Goal: Task Accomplishment & Management: Manage account settings

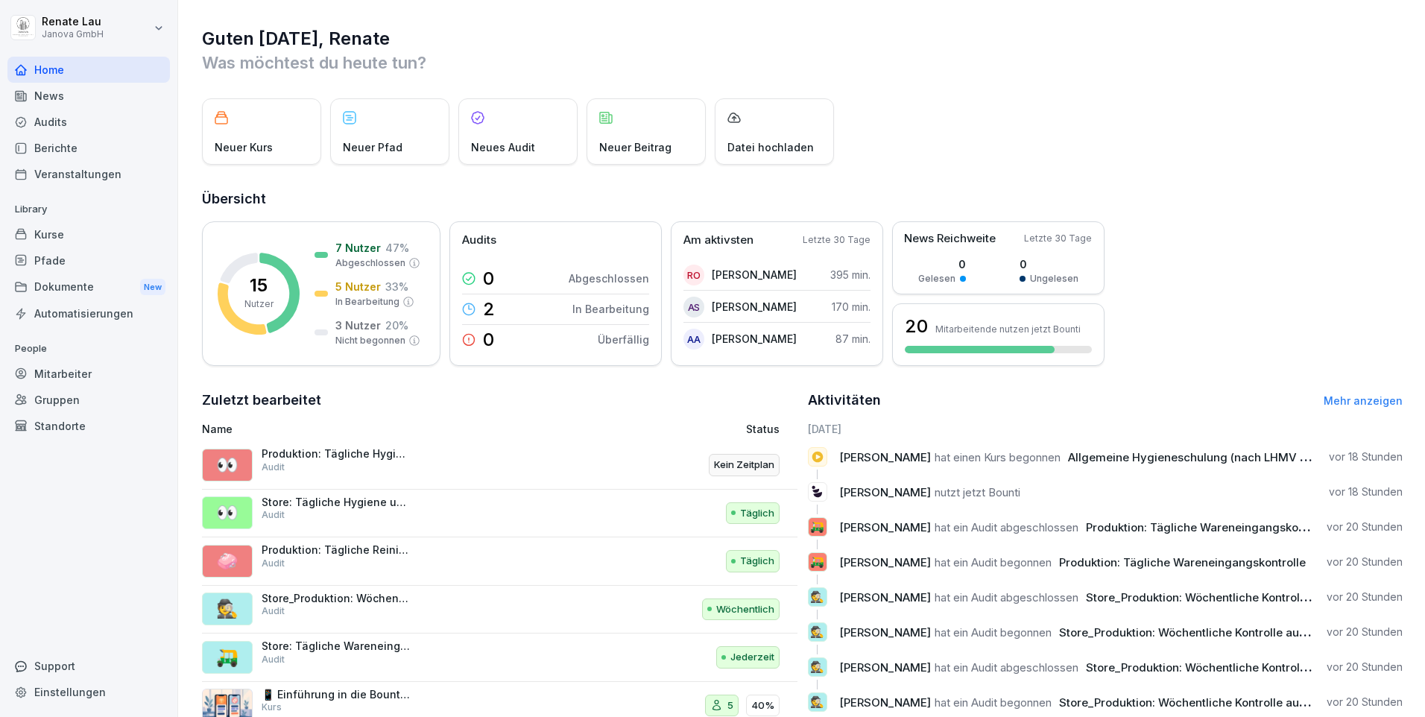
scroll to position [51, 0]
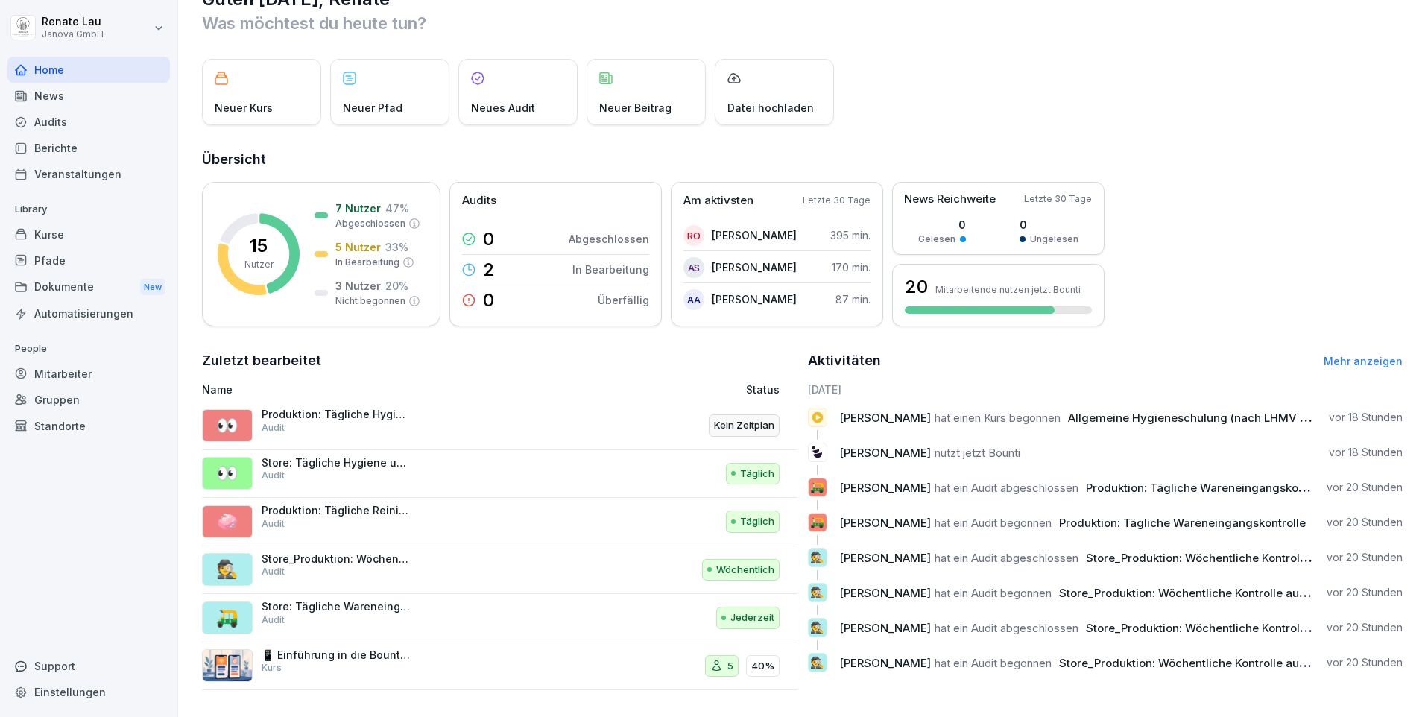
click at [60, 124] on div "Audits" at bounding box center [88, 122] width 163 height 26
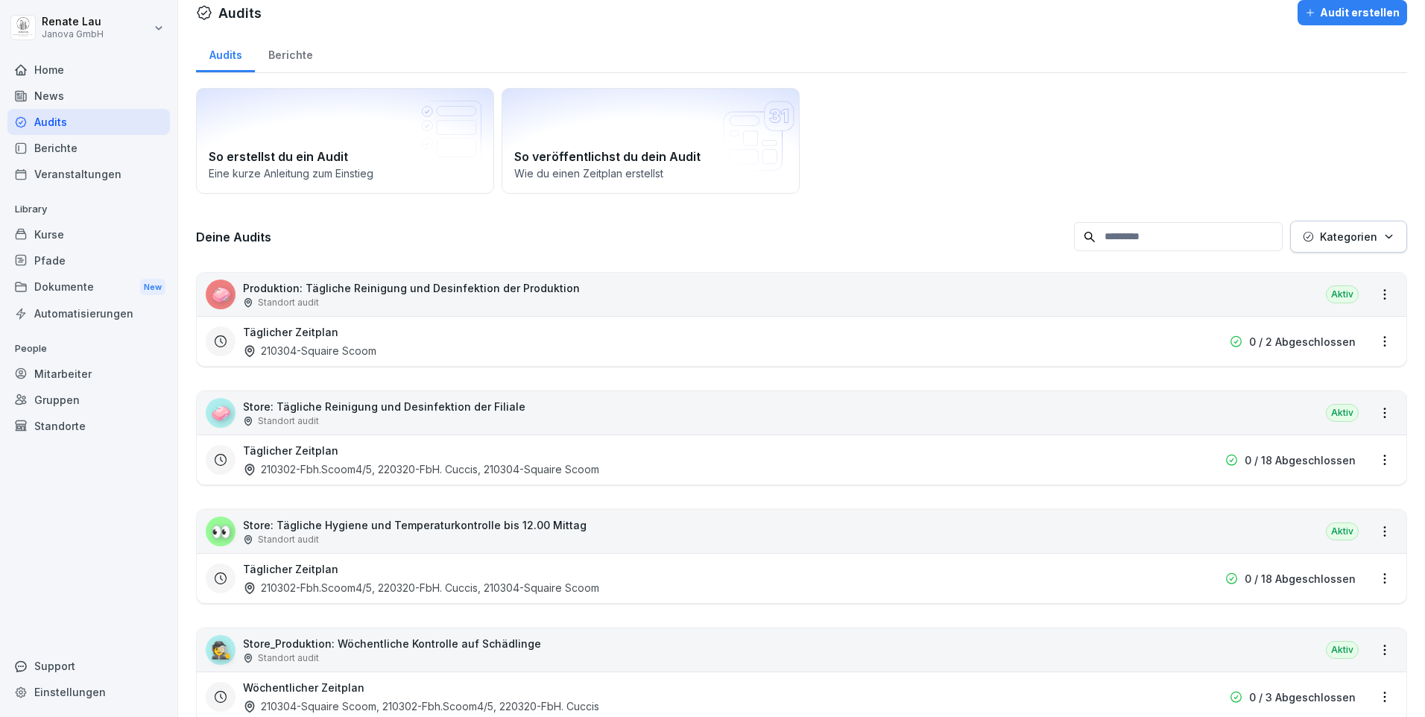
click at [350, 412] on p "Store: Tägliche Reinigung und Desinfektion der Filiale" at bounding box center [384, 407] width 283 height 16
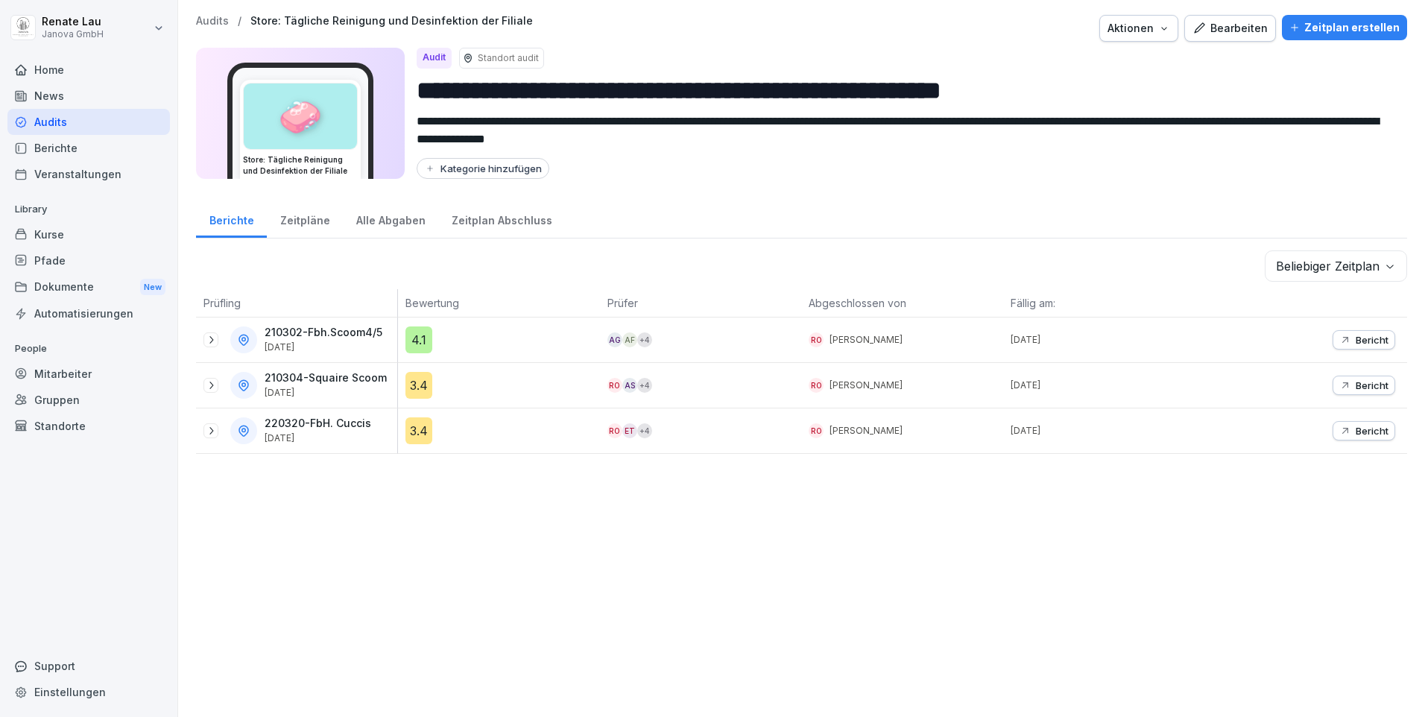
click at [414, 221] on div "Alle Abgaben" at bounding box center [390, 219] width 95 height 38
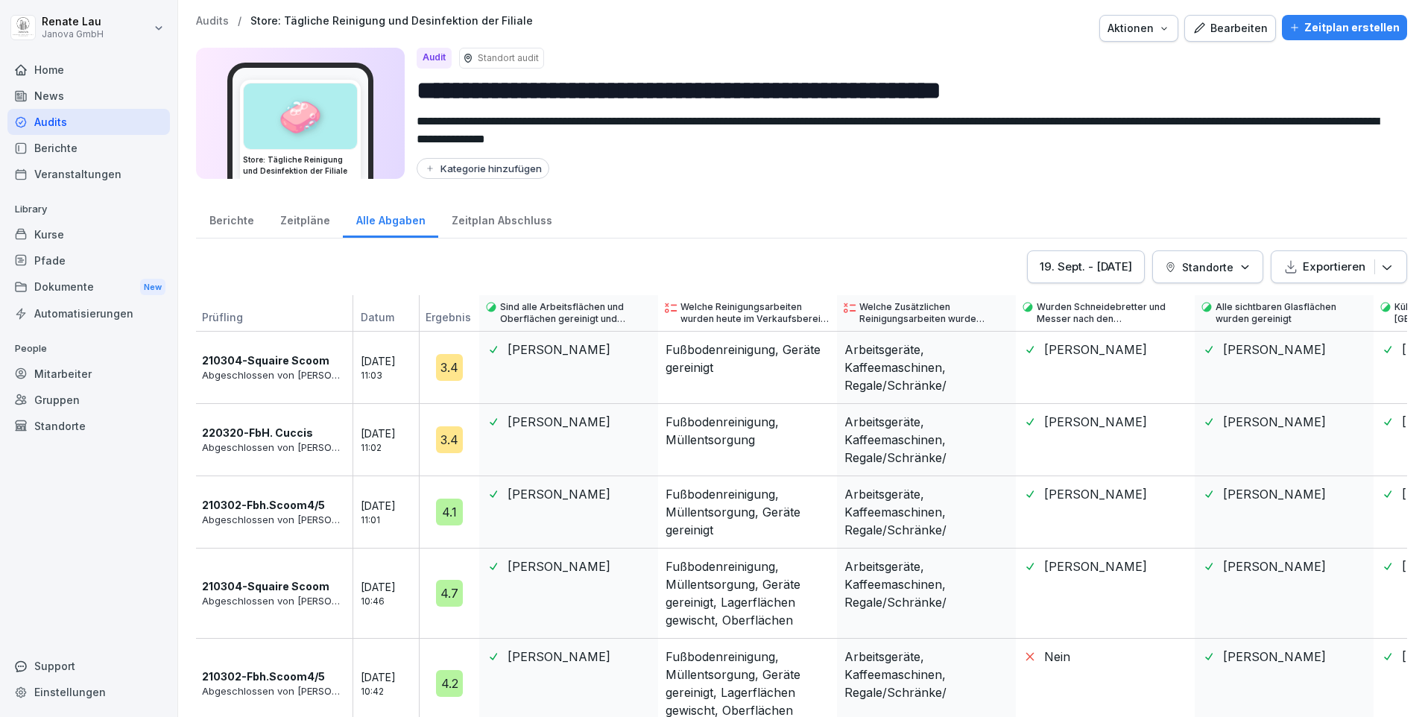
click at [1380, 268] on icon "button" at bounding box center [1387, 266] width 15 height 15
click at [1293, 312] on div "Als Excel Datei exportieren" at bounding box center [1302, 306] width 192 height 30
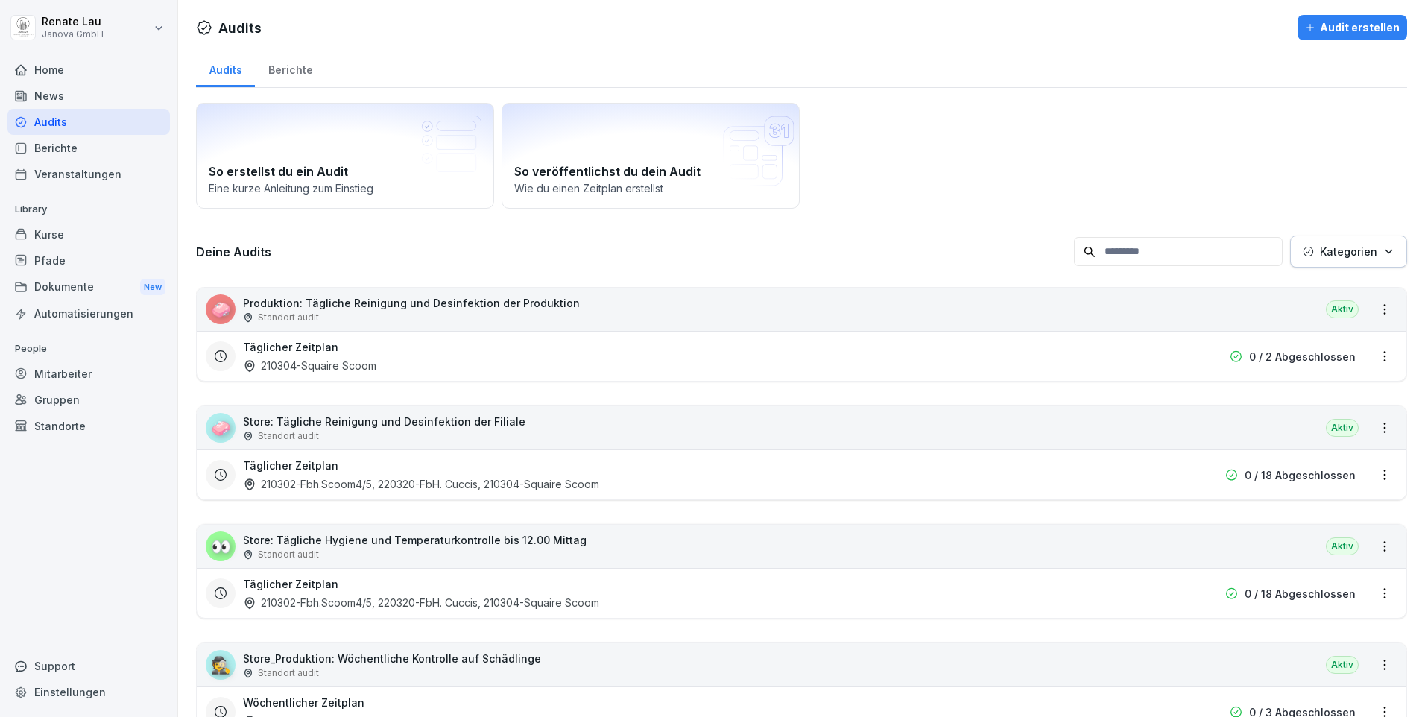
click at [332, 545] on p "Store: Tägliche Hygiene und Temperaturkontrolle bis 12.00 Mittag" at bounding box center [415, 540] width 344 height 16
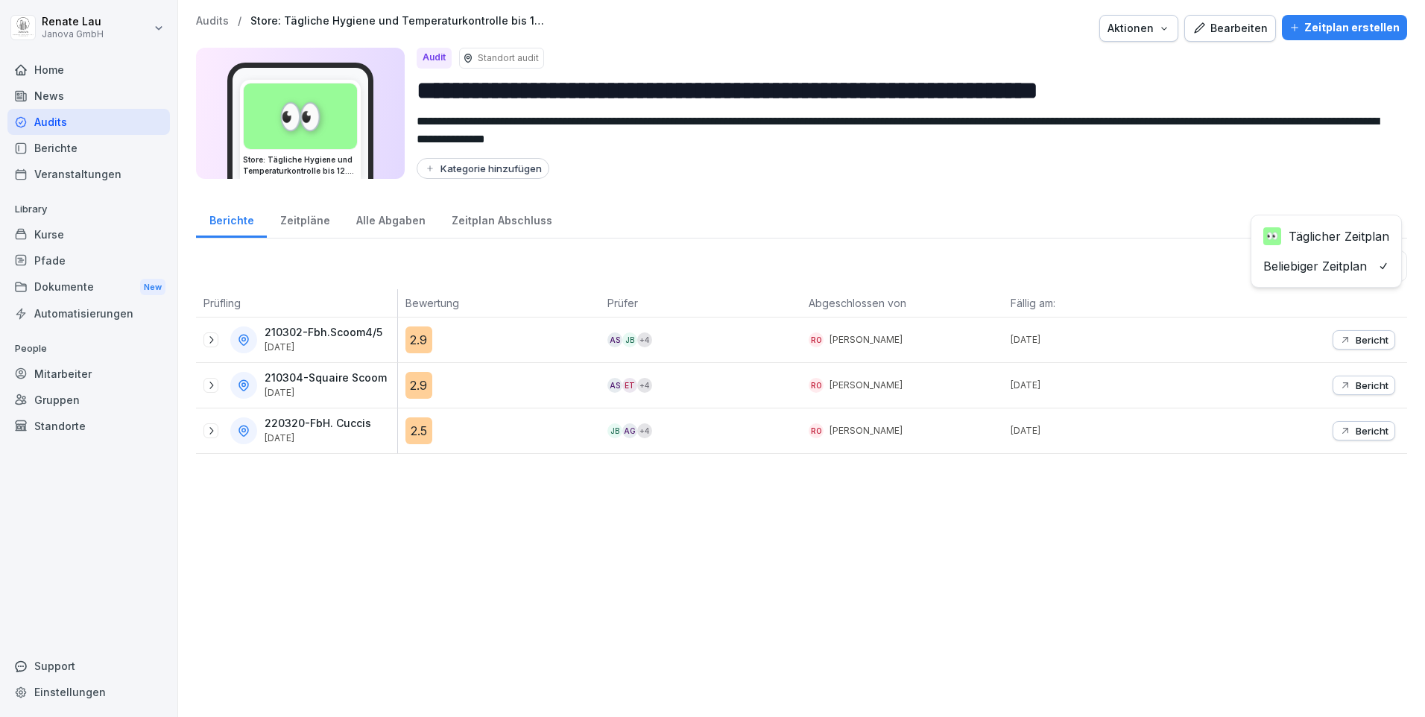
click at [1381, 265] on body "**********" at bounding box center [712, 358] width 1425 height 717
drag, startPoint x: 1105, startPoint y: 253, endPoint x: 905, endPoint y: 253, distance: 199.8
click at [1101, 253] on html "**********" at bounding box center [712, 358] width 1425 height 717
click at [394, 217] on div "Alle Abgaben" at bounding box center [390, 219] width 95 height 38
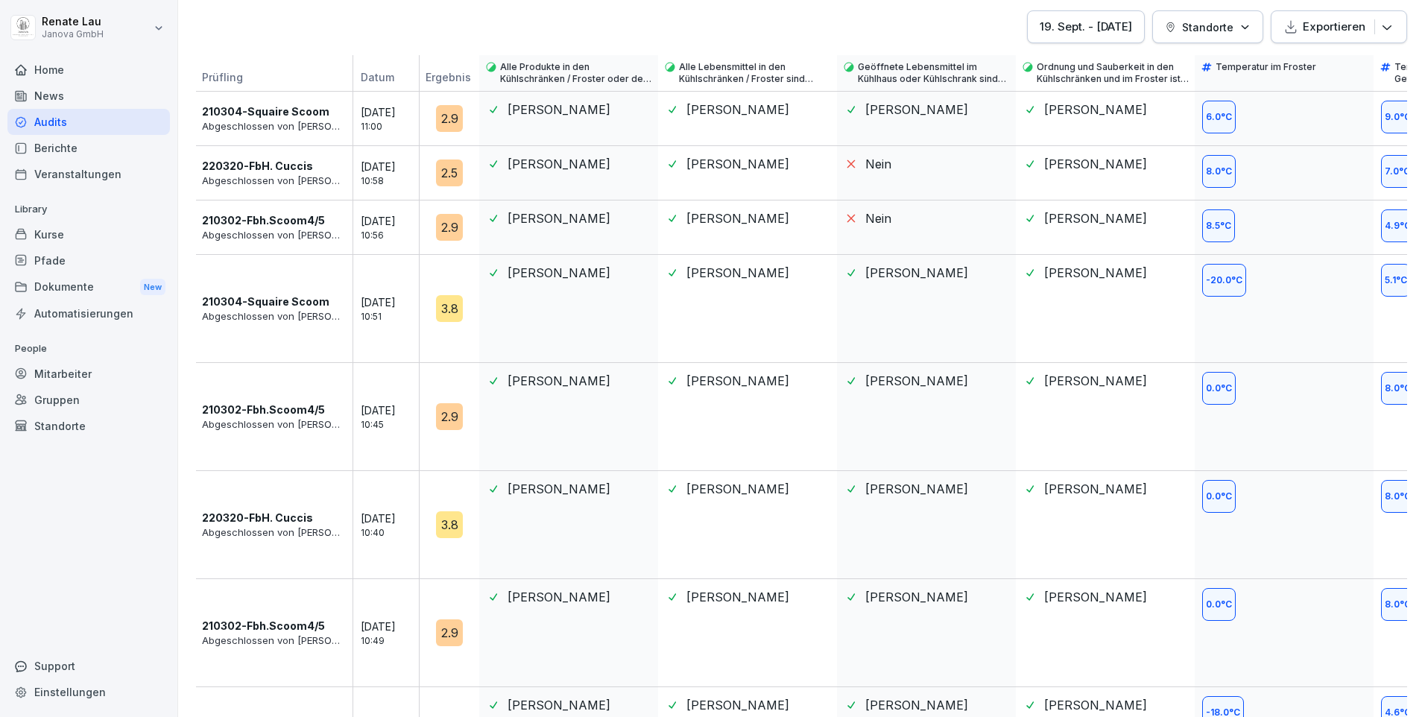
scroll to position [165, 0]
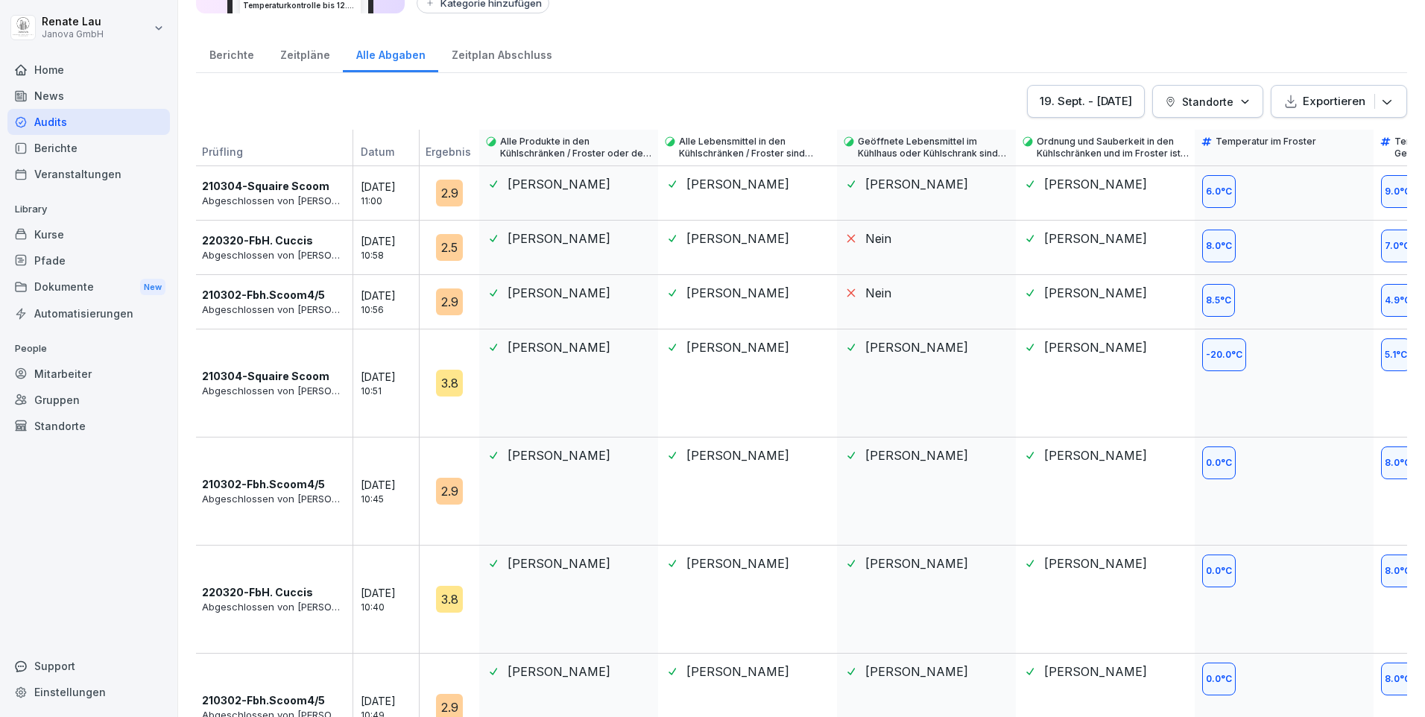
click at [224, 60] on div "Berichte" at bounding box center [231, 53] width 71 height 38
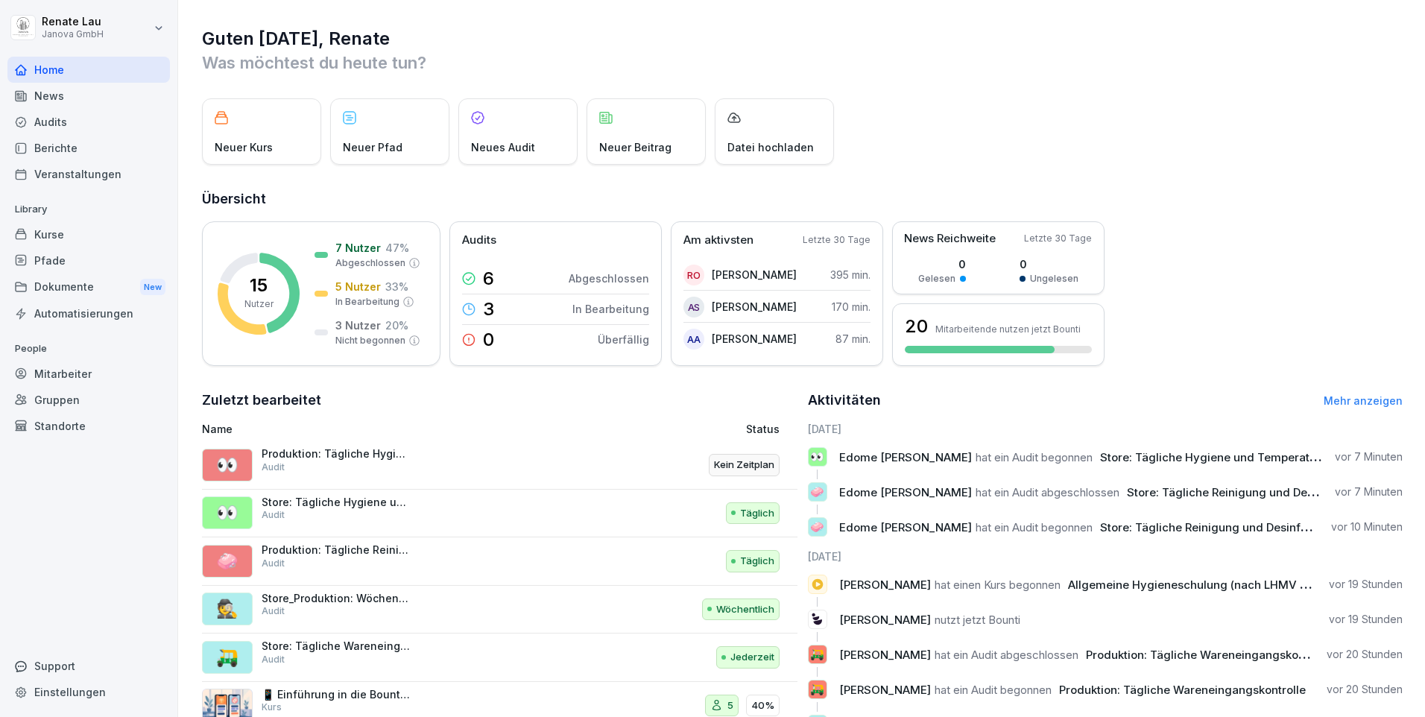
click at [66, 126] on div "Audits" at bounding box center [88, 122] width 163 height 26
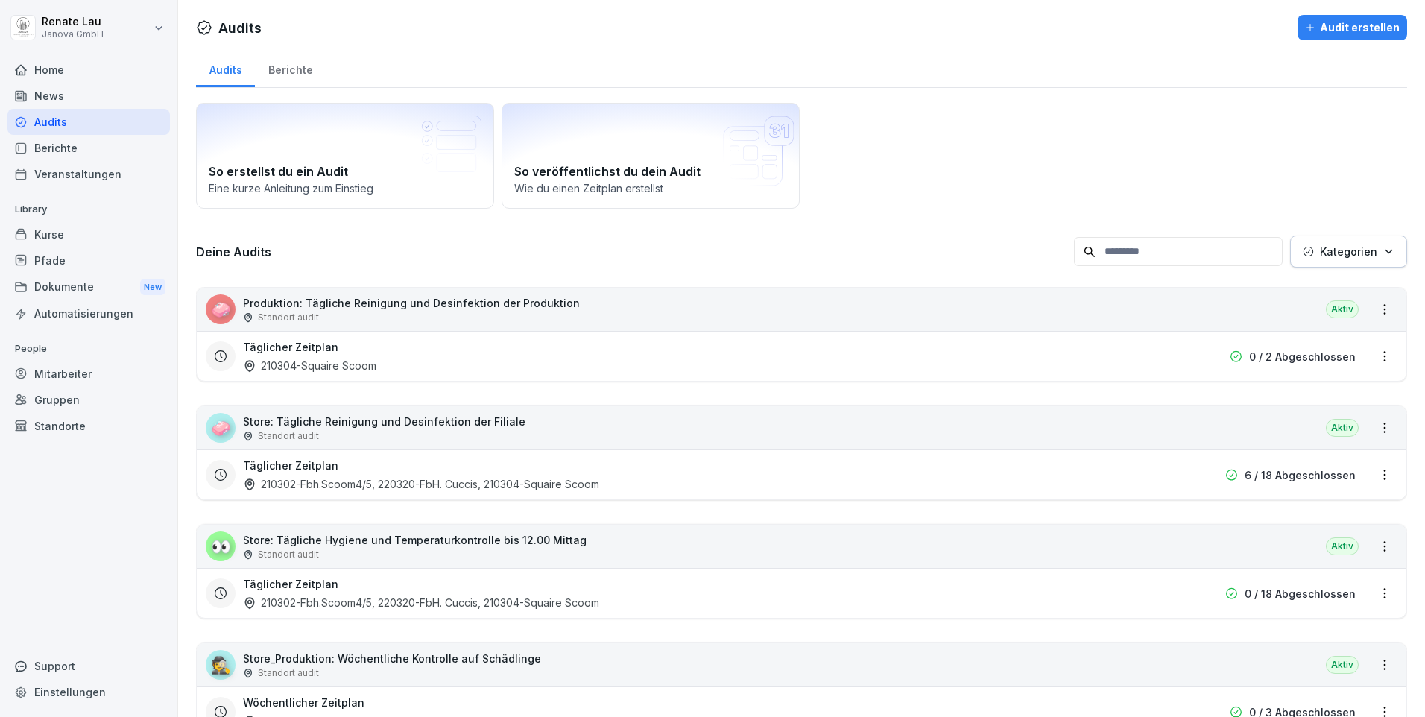
click at [434, 425] on p "Store: Tägliche Reinigung und Desinfektion der Filiale" at bounding box center [384, 422] width 283 height 16
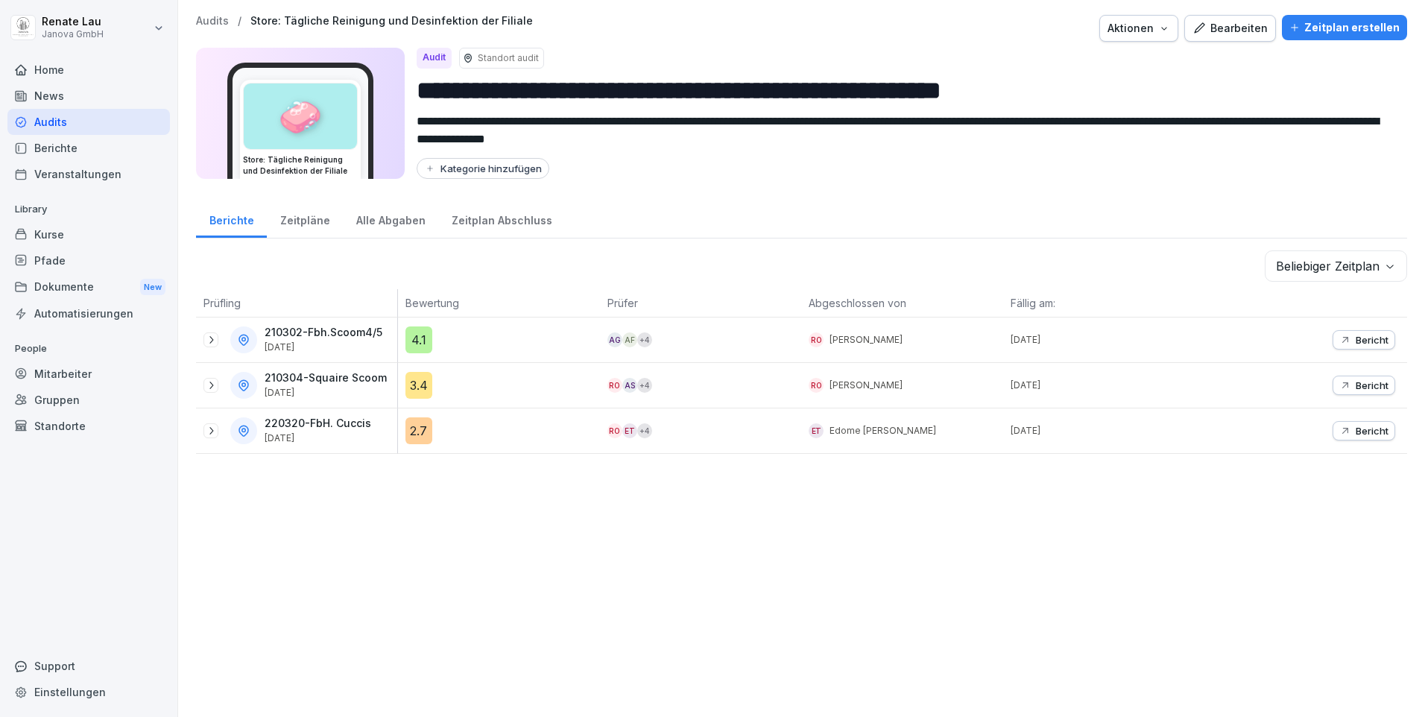
click at [381, 225] on div "Alle Abgaben" at bounding box center [390, 219] width 95 height 38
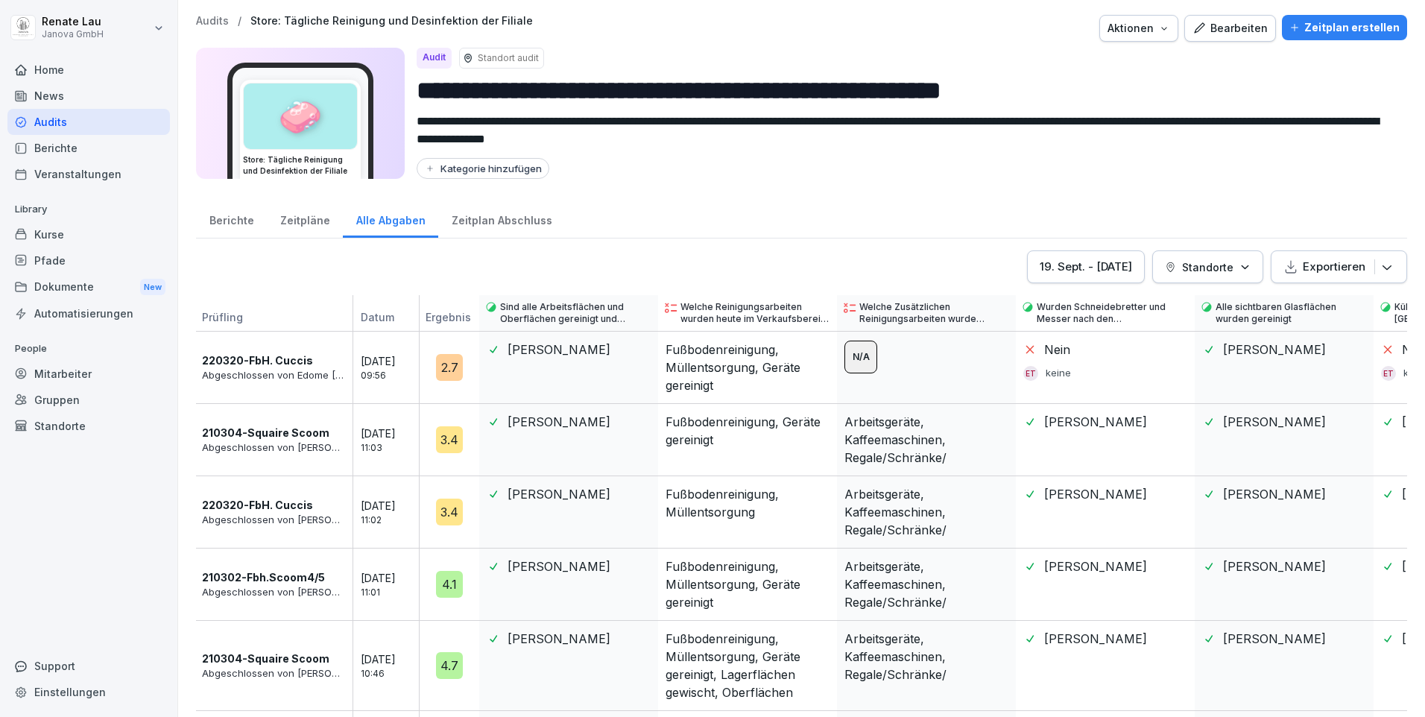
click at [1383, 268] on icon "button" at bounding box center [1387, 266] width 15 height 15
click at [1279, 314] on div "Als Excel Datei exportieren" at bounding box center [1302, 306] width 192 height 30
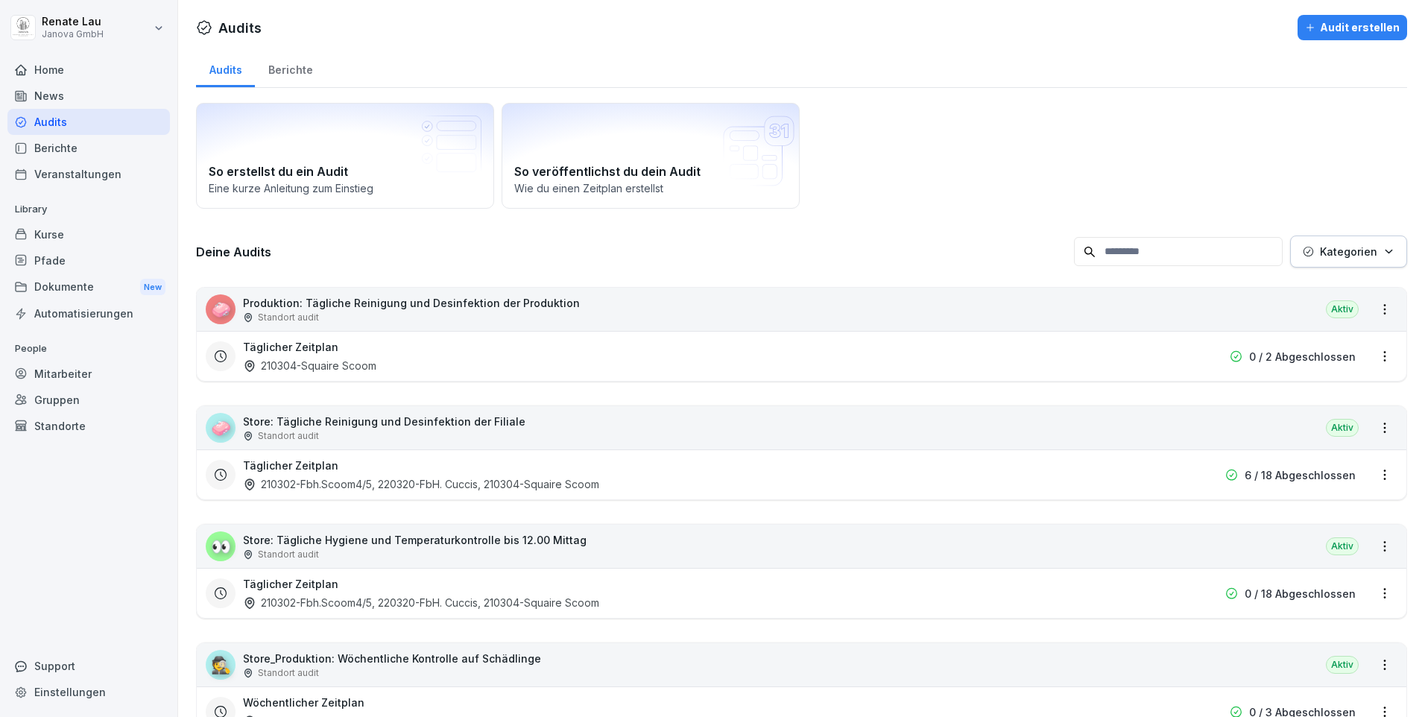
click at [356, 422] on p "Store: Tägliche Reinigung und Desinfektion der Filiale" at bounding box center [384, 422] width 283 height 16
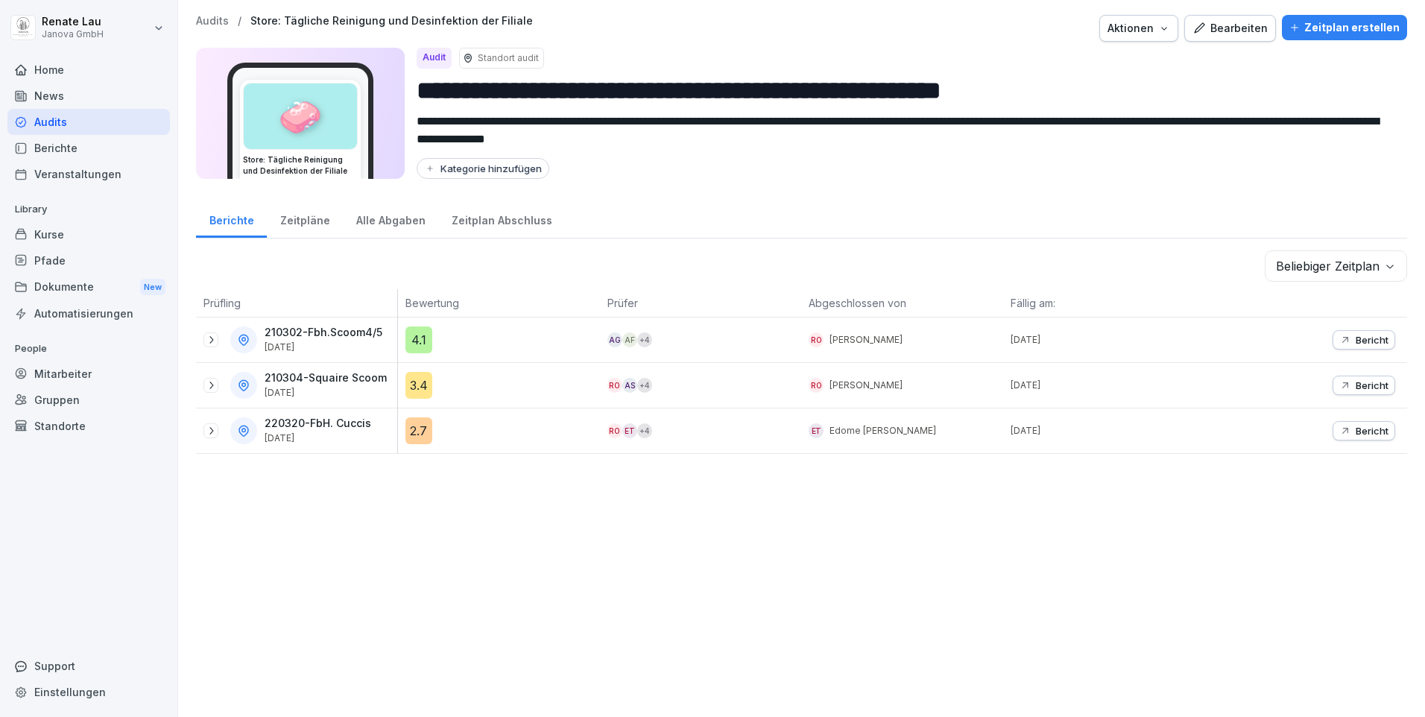
click at [413, 350] on div "4.1" at bounding box center [419, 340] width 27 height 27
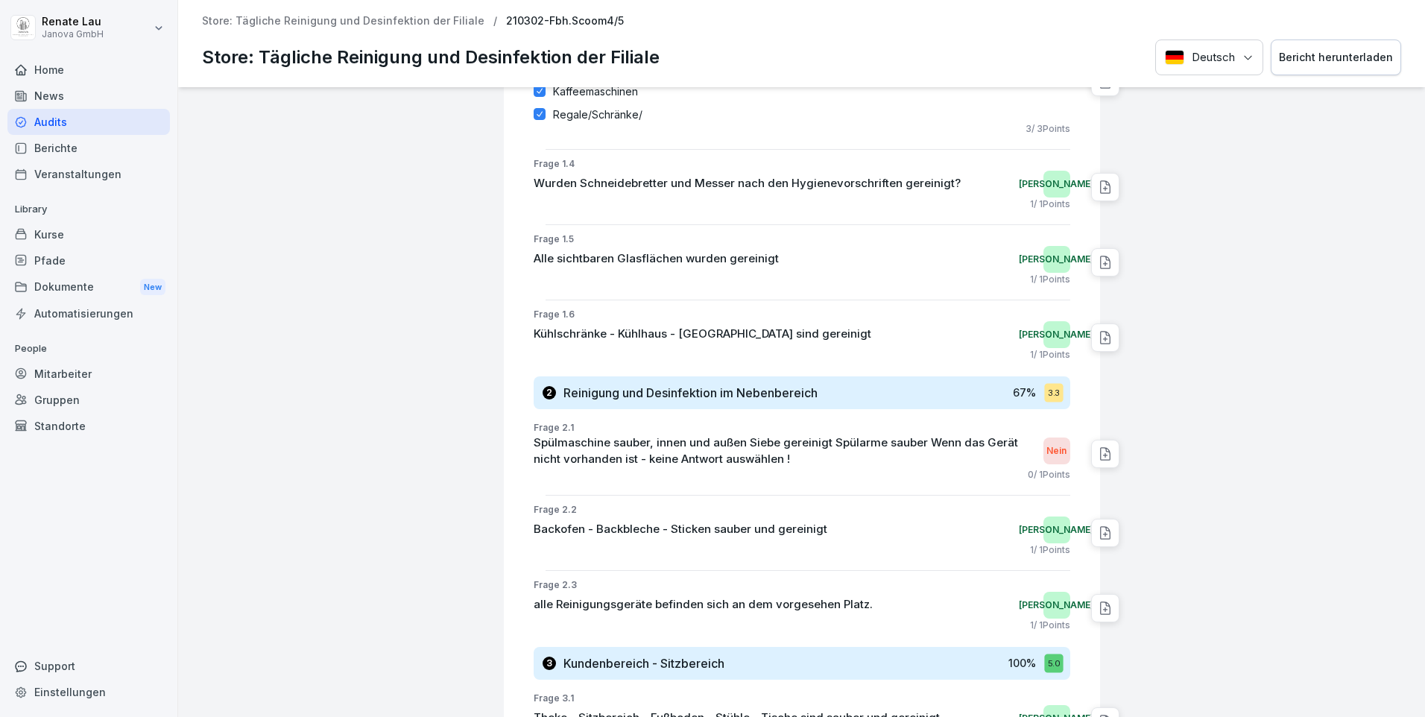
scroll to position [924, 0]
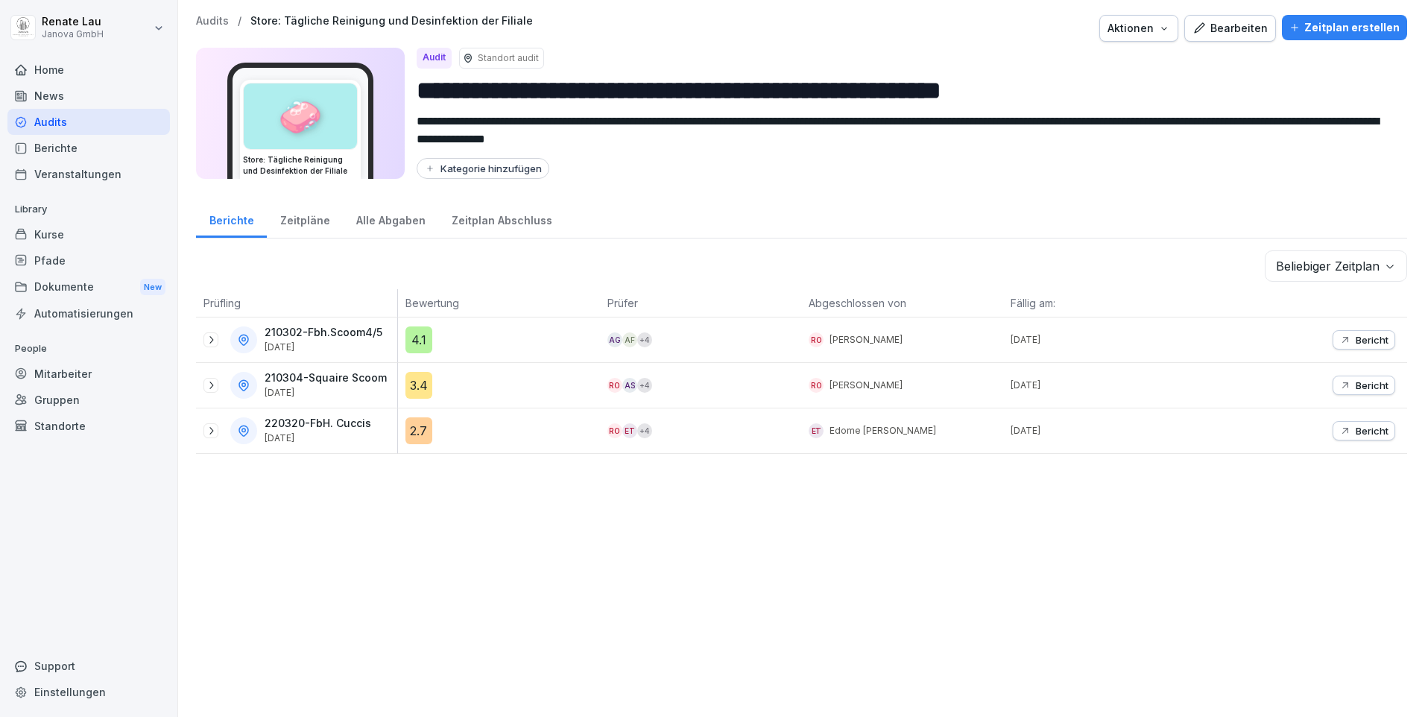
click at [424, 432] on div "2.7" at bounding box center [419, 430] width 27 height 27
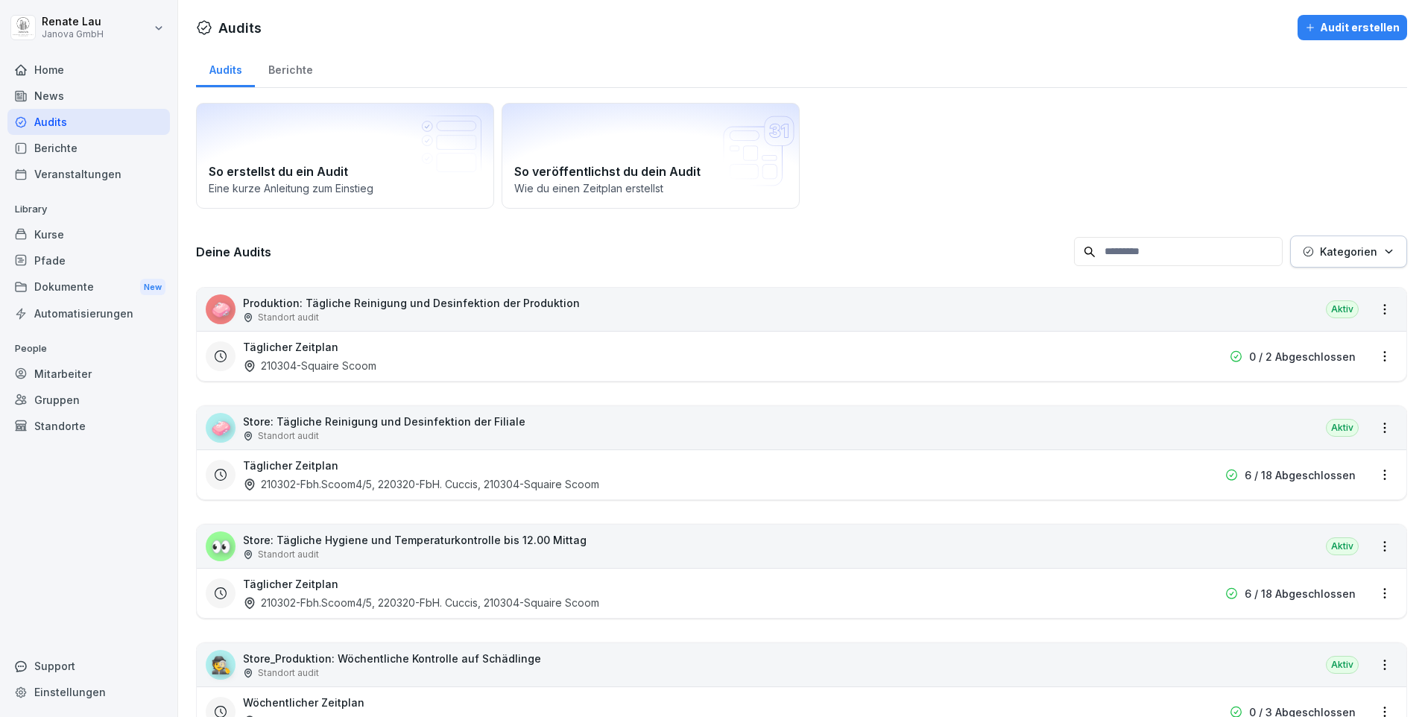
scroll to position [75, 0]
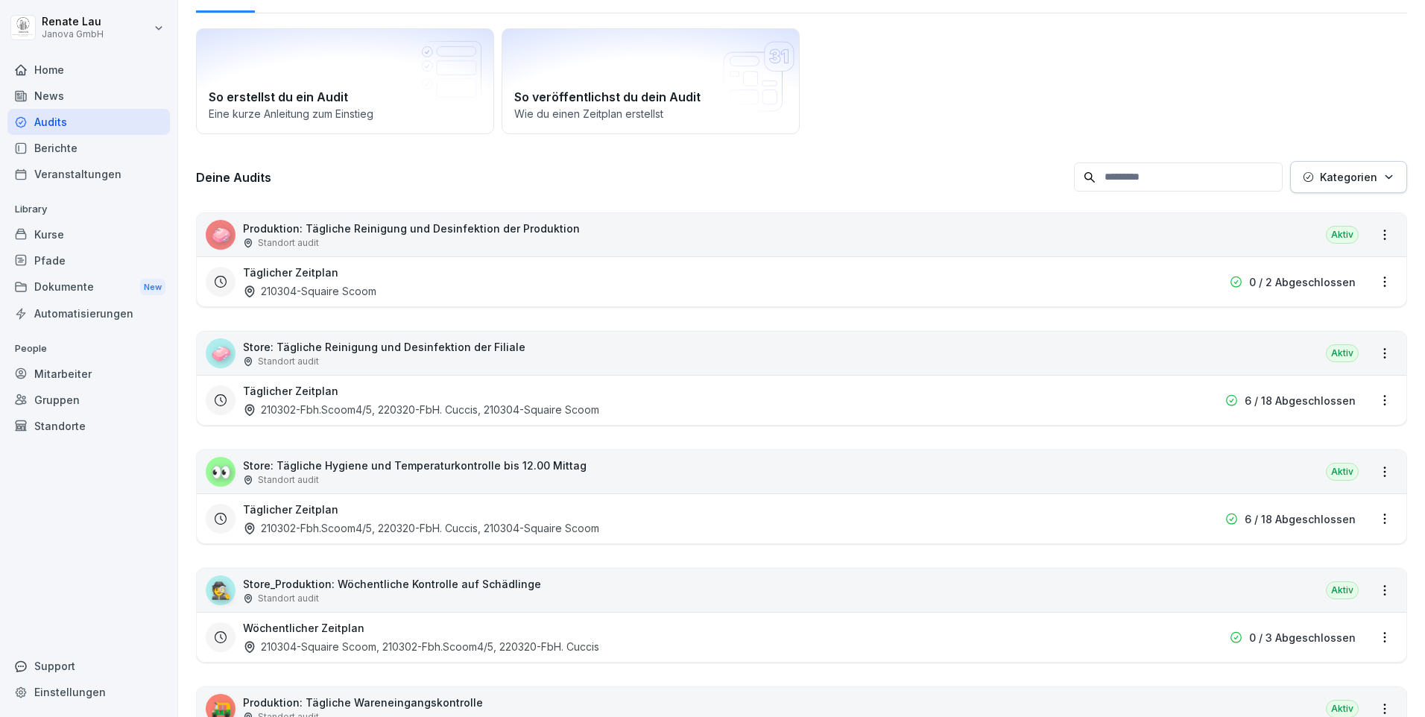
click at [442, 587] on p "Store_Produktion: Wöchentliche Kontrolle auf Schädlinge" at bounding box center [392, 584] width 298 height 16
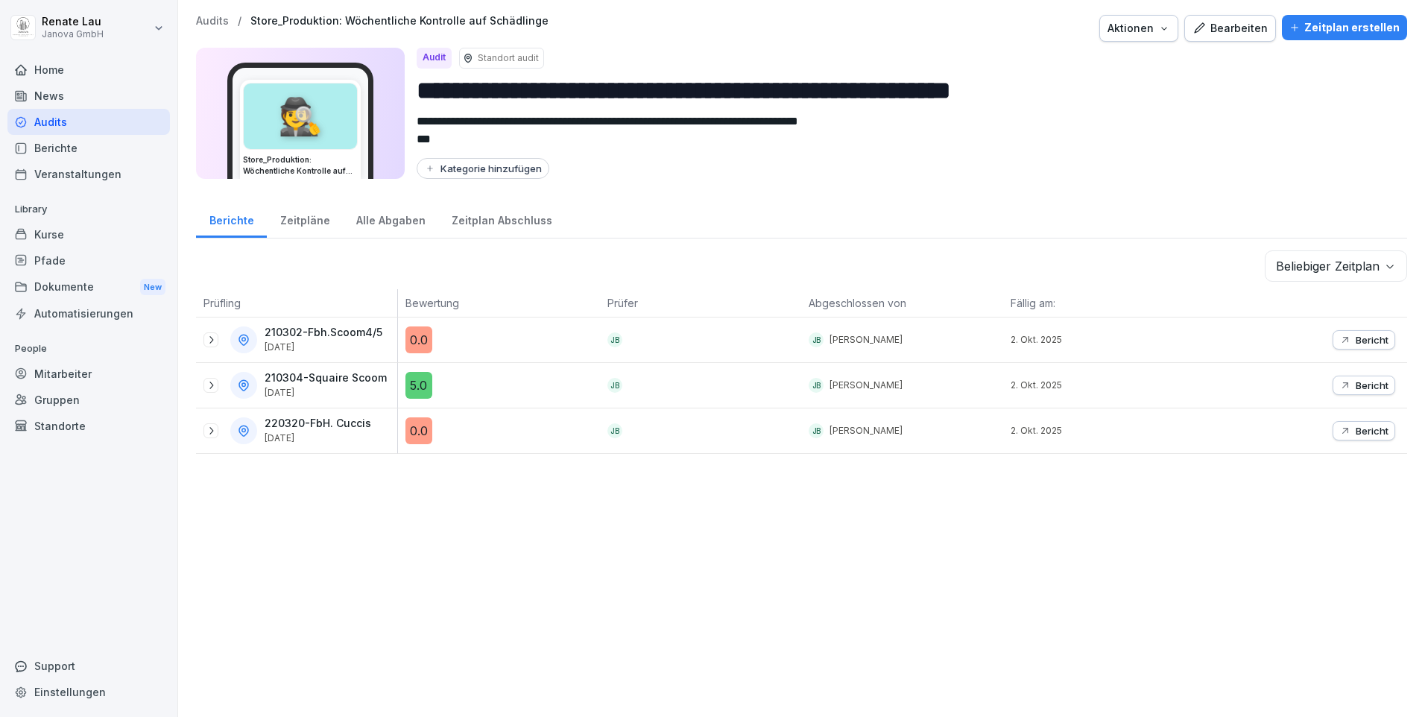
click at [245, 340] on icon at bounding box center [244, 340] width 4 height 4
click at [408, 341] on div "0.0" at bounding box center [419, 340] width 27 height 27
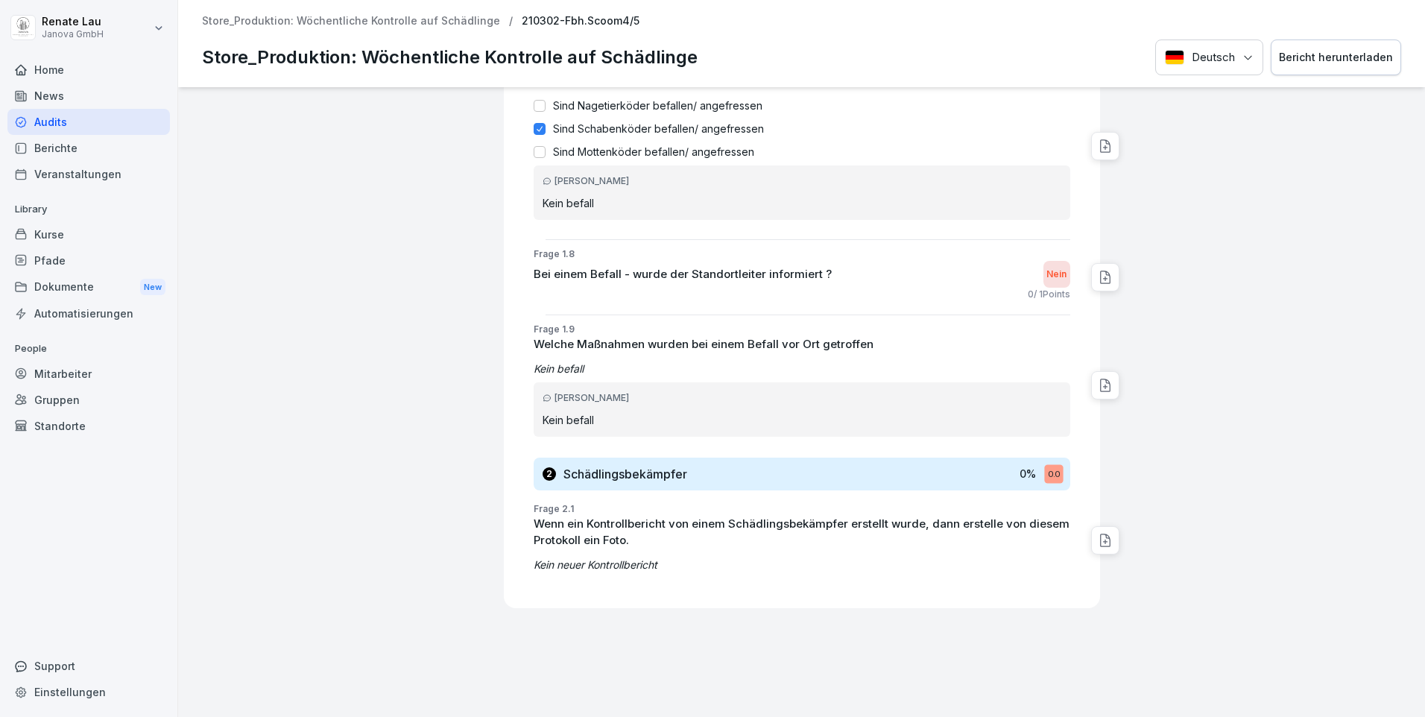
scroll to position [522, 0]
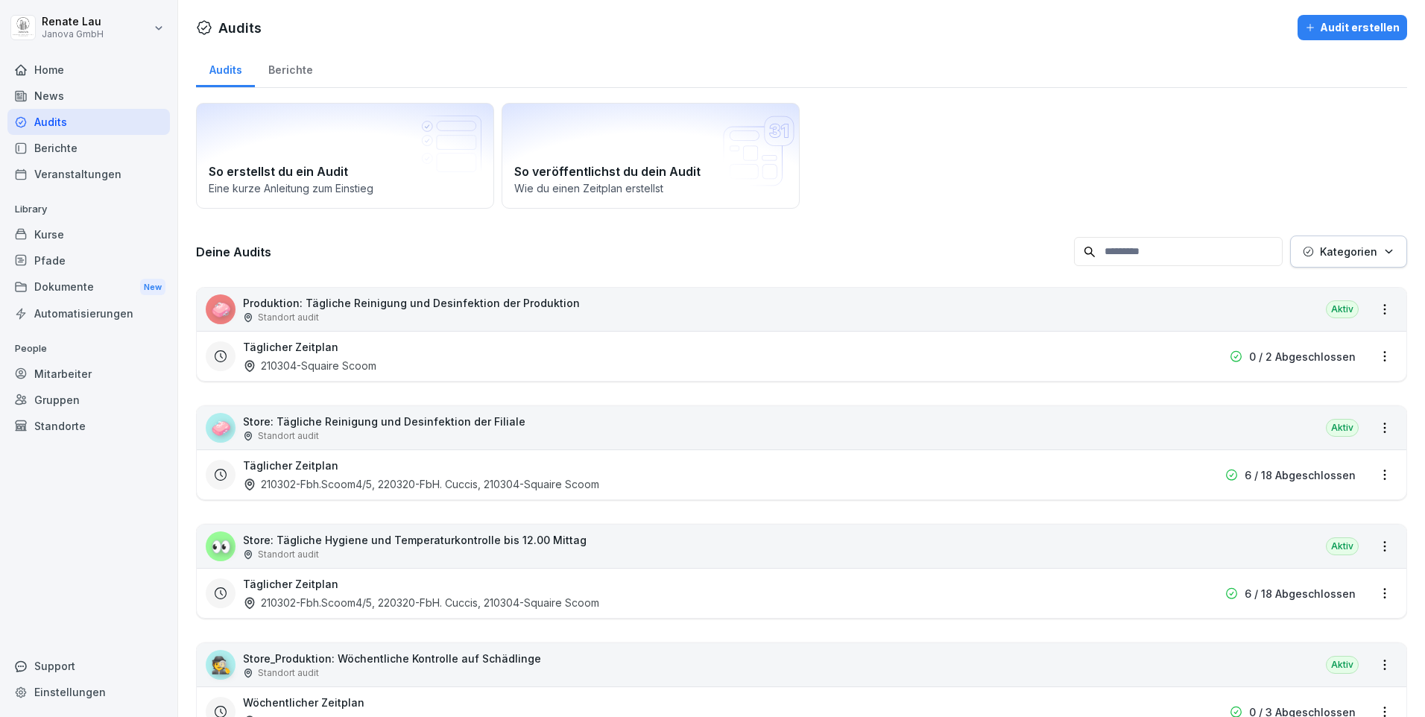
click at [345, 548] on div "Standort audit" at bounding box center [415, 554] width 344 height 13
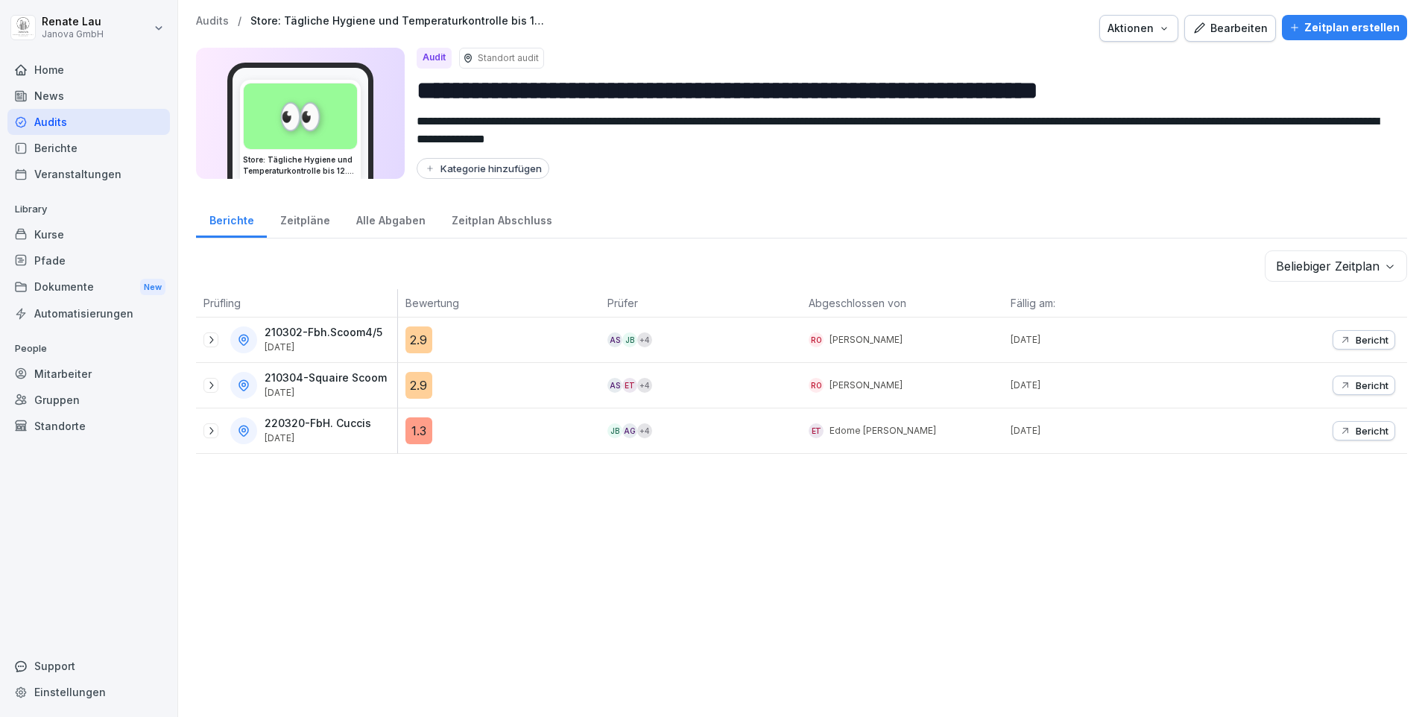
click at [419, 438] on div "1.3" at bounding box center [419, 430] width 27 height 27
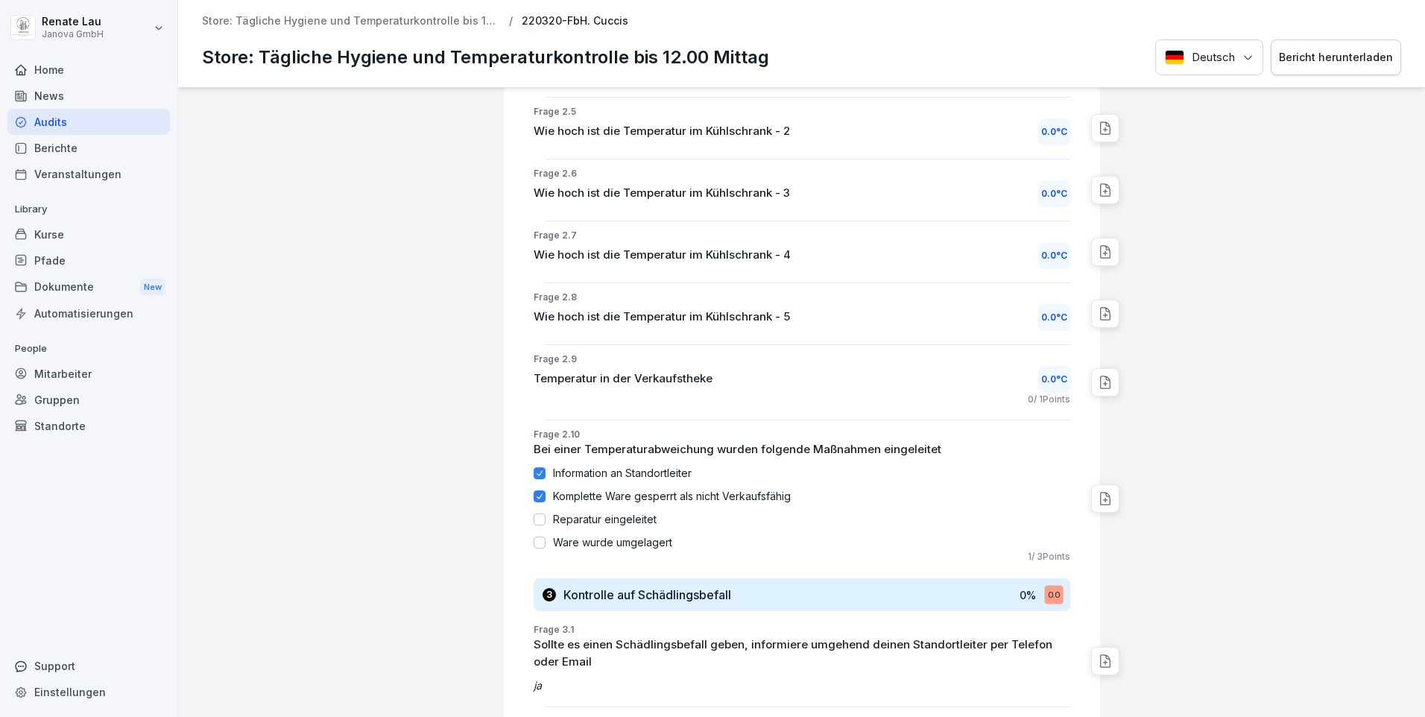
scroll to position [1416, 0]
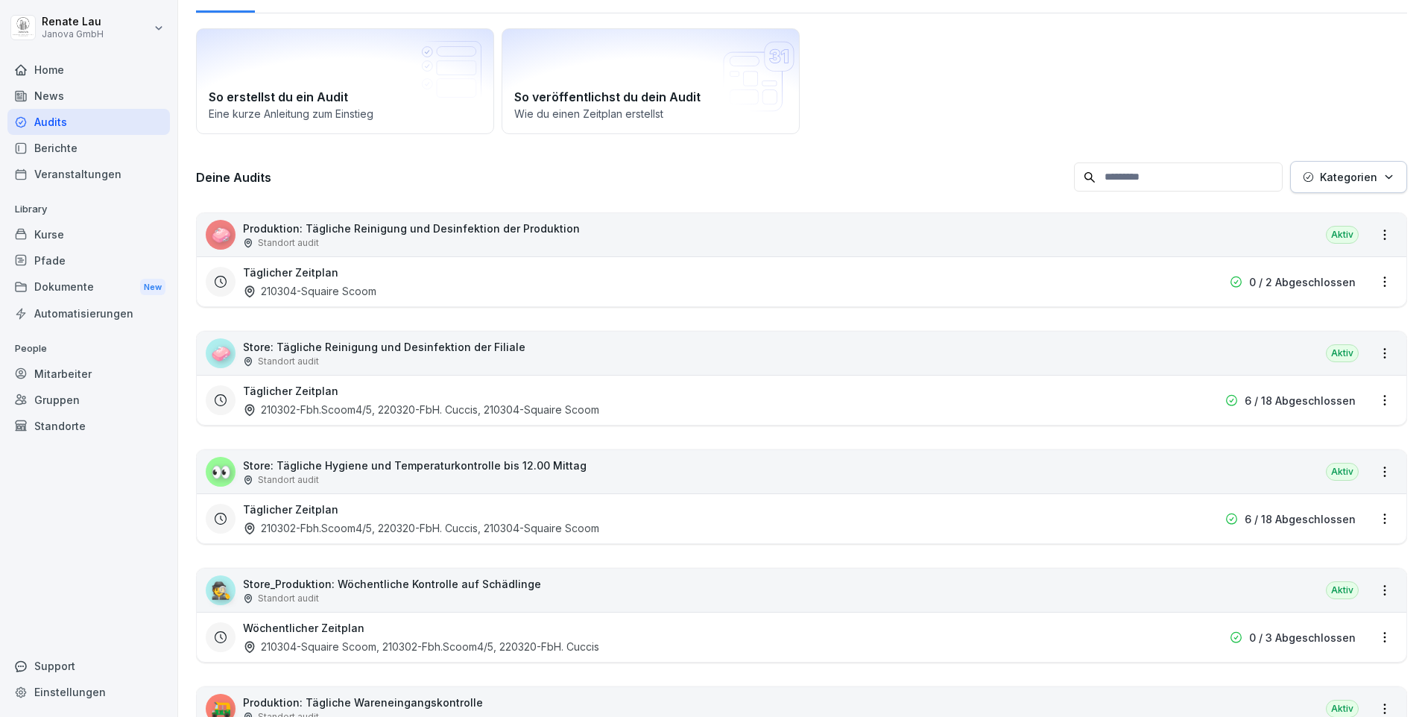
scroll to position [149, 0]
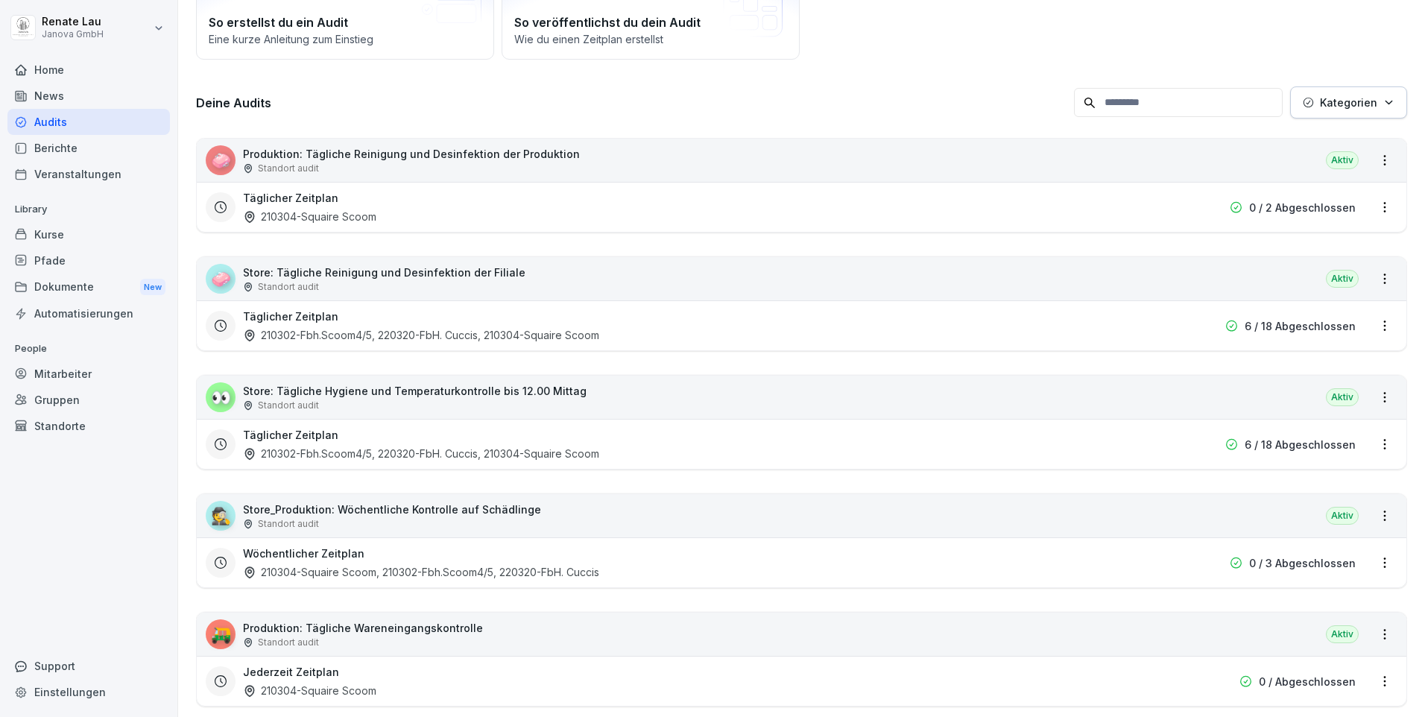
click at [411, 270] on p "Store: Tägliche Reinigung und Desinfektion der Filiale" at bounding box center [384, 273] width 283 height 16
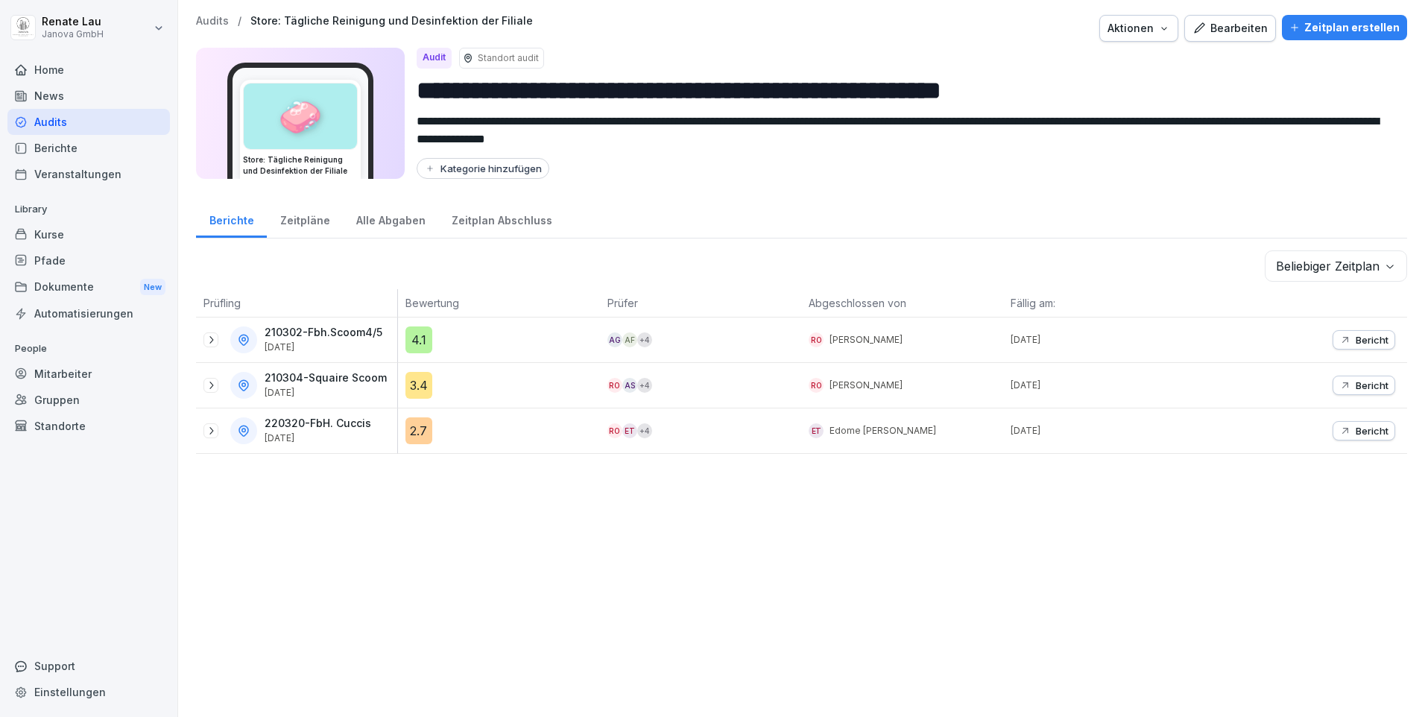
click at [468, 57] on icon at bounding box center [468, 57] width 3 height 3
click at [242, 432] on icon at bounding box center [243, 430] width 13 height 13
click at [293, 428] on p "220320-FbH. Cuccis" at bounding box center [318, 423] width 107 height 13
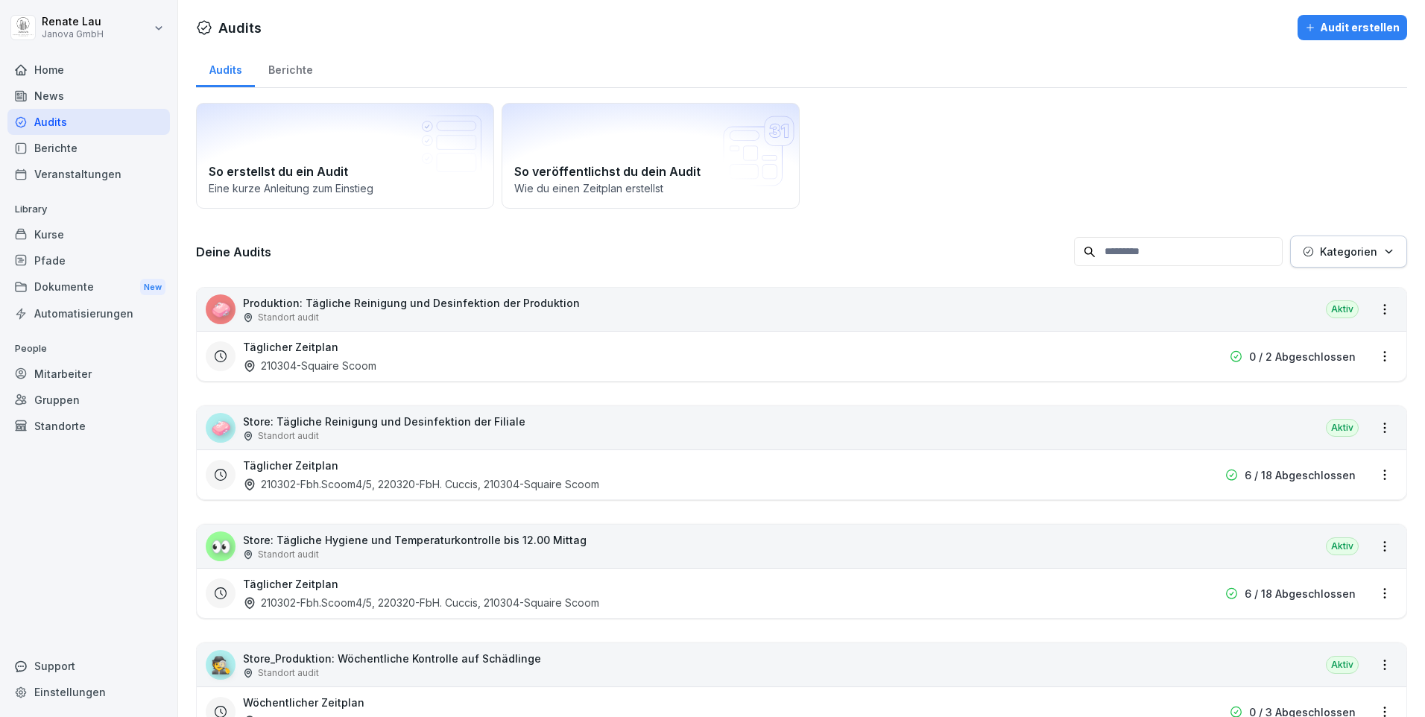
click at [310, 541] on p "Store: Tägliche Hygiene und Temperaturkontrolle bis 12.00 Mittag" at bounding box center [415, 540] width 344 height 16
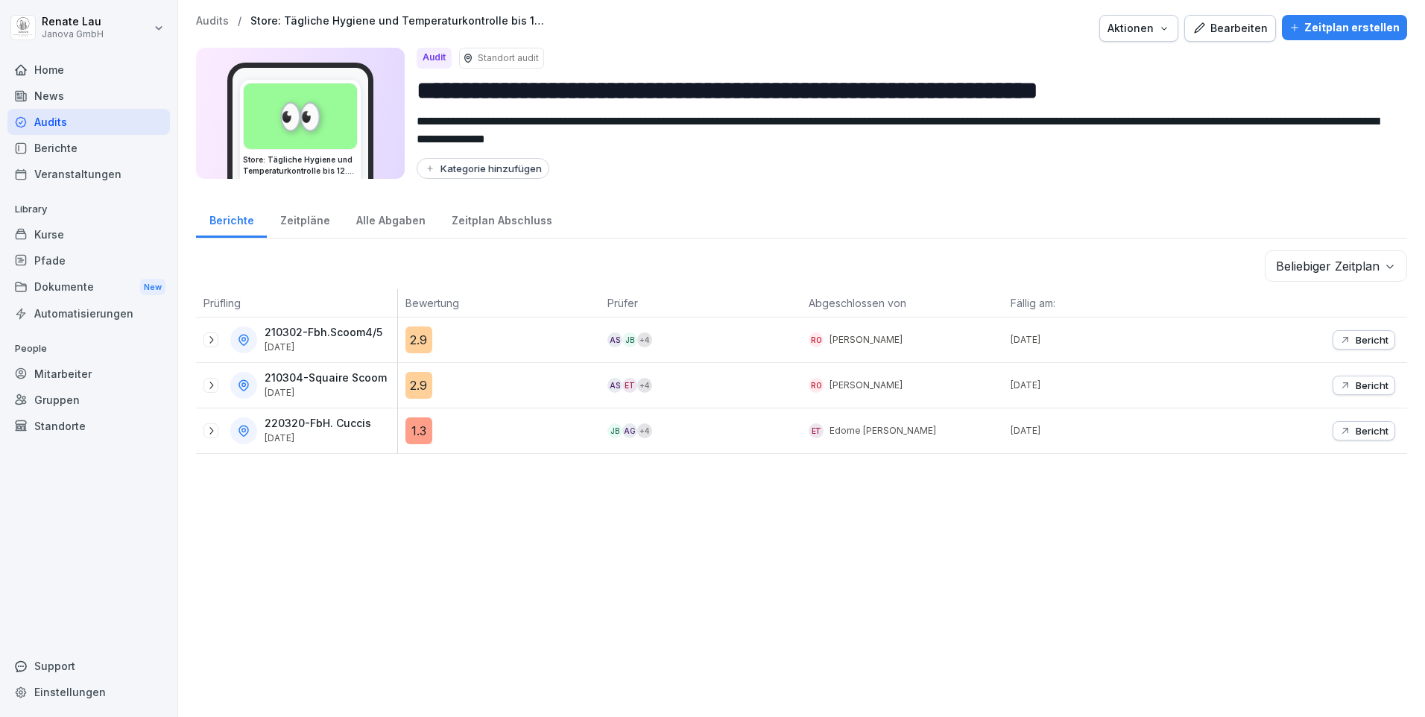
click at [409, 436] on div "1.3" at bounding box center [419, 430] width 27 height 27
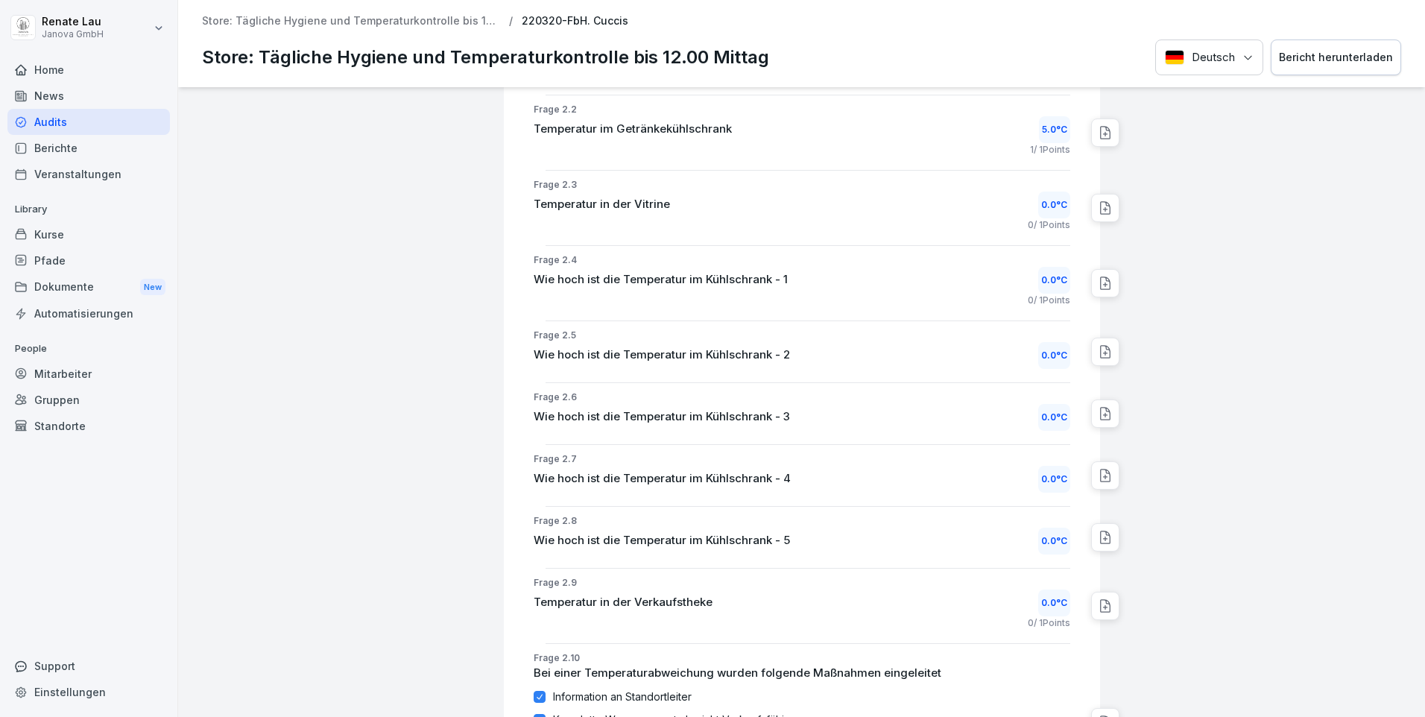
scroll to position [820, 0]
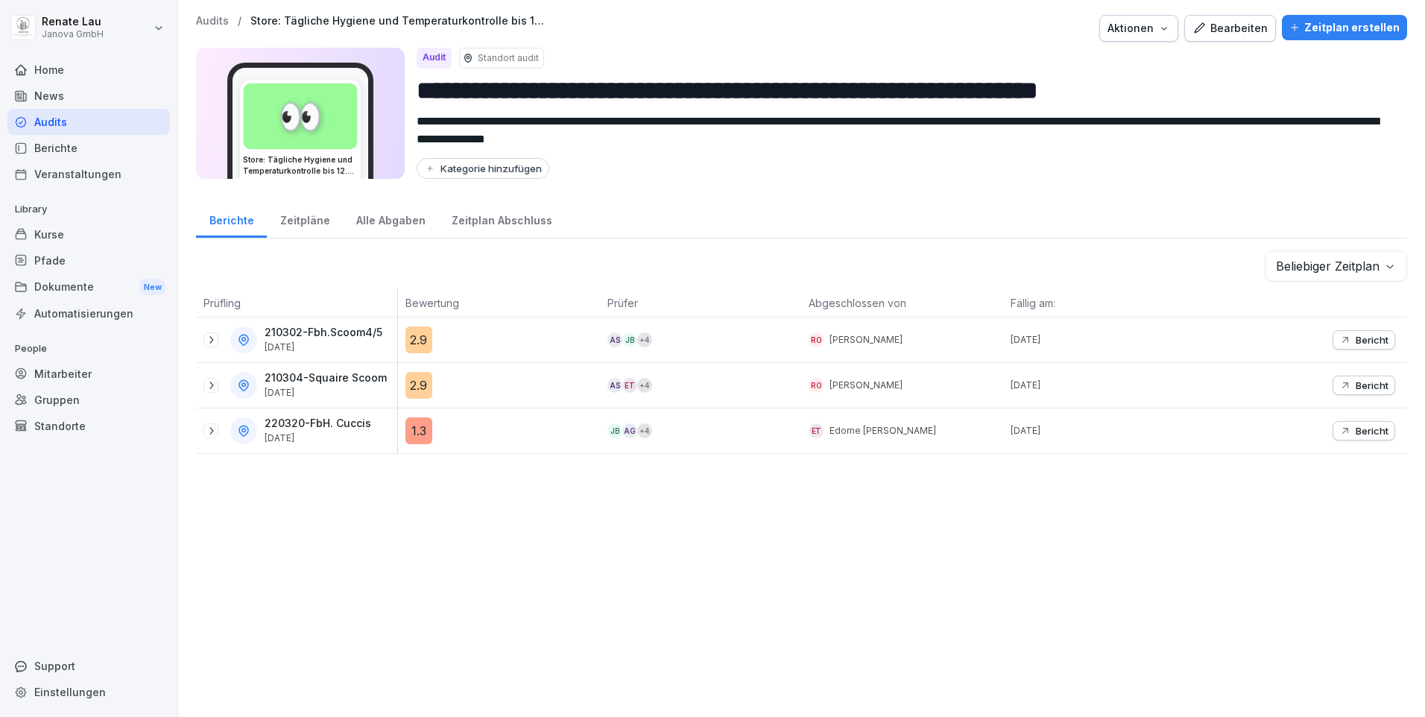
click at [426, 337] on div "2.9" at bounding box center [419, 340] width 27 height 27
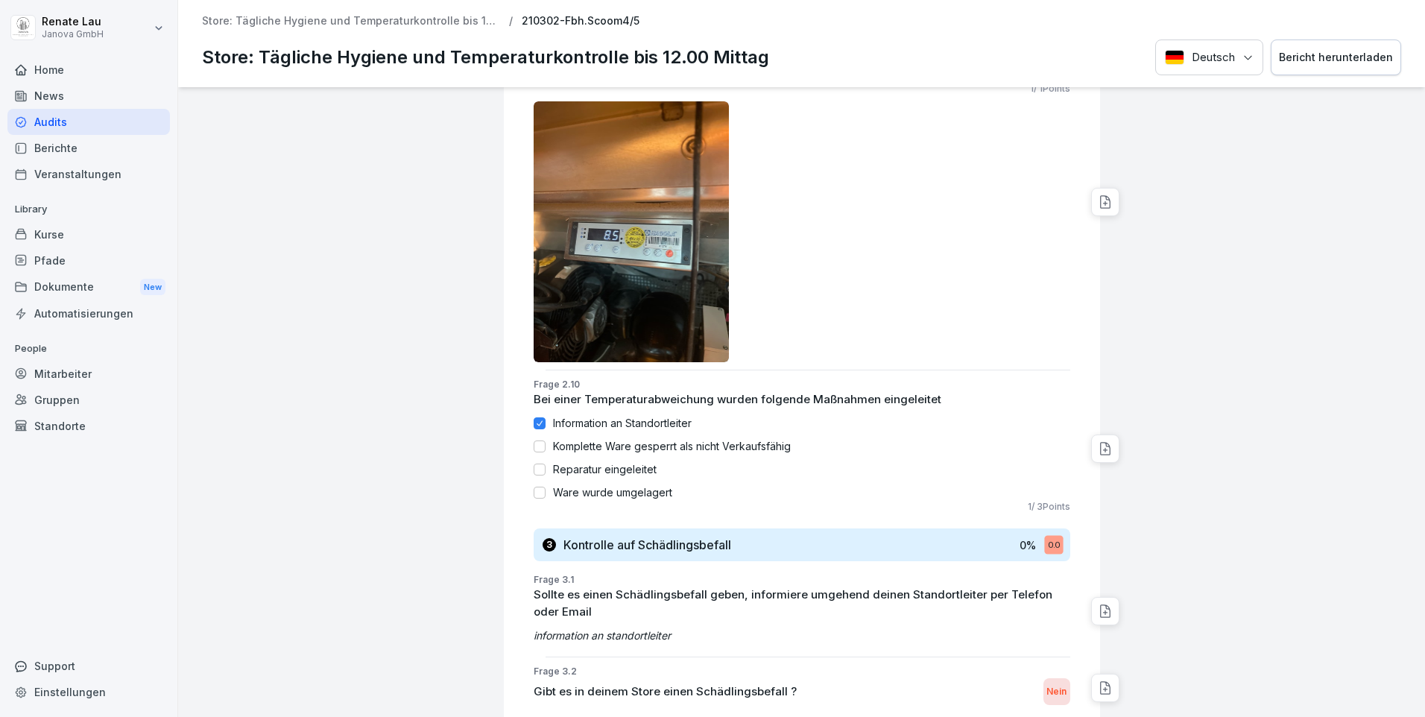
scroll to position [2786, 0]
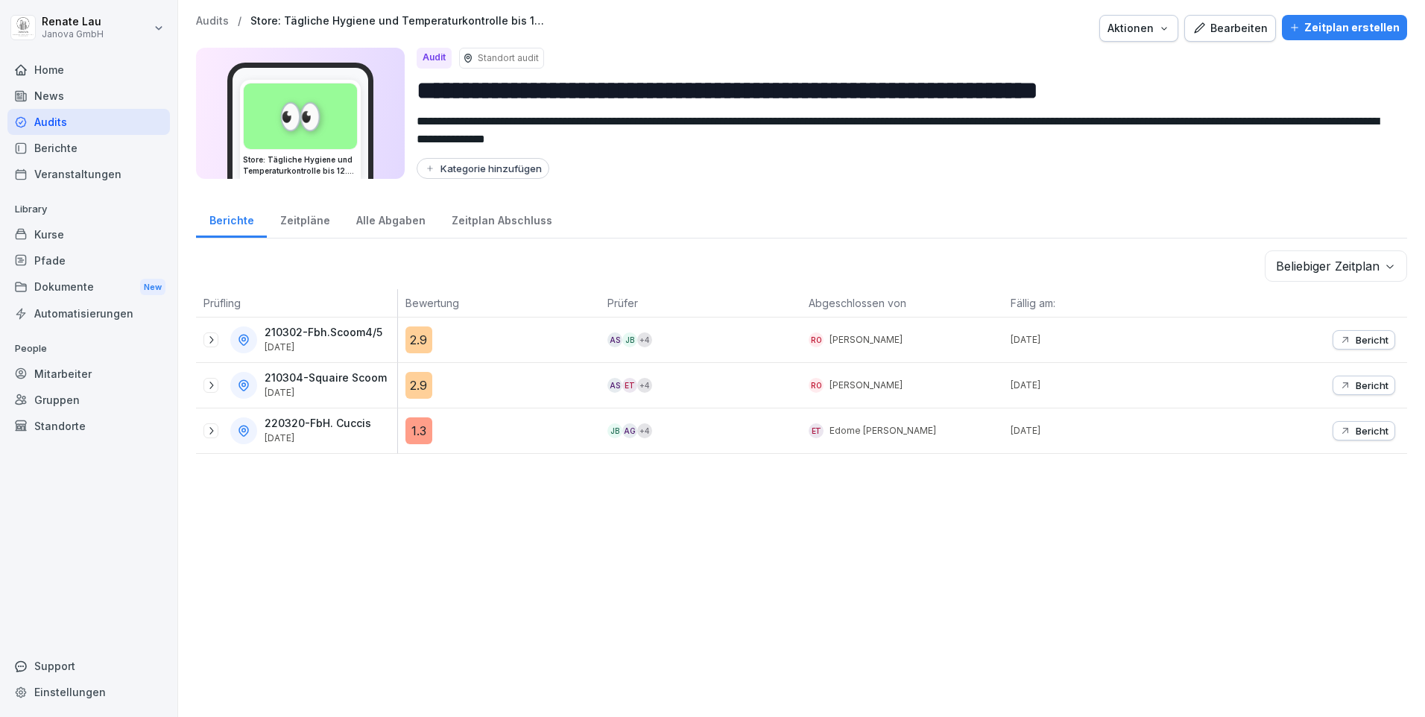
click at [294, 221] on div "Zeitpläne" at bounding box center [305, 219] width 76 height 38
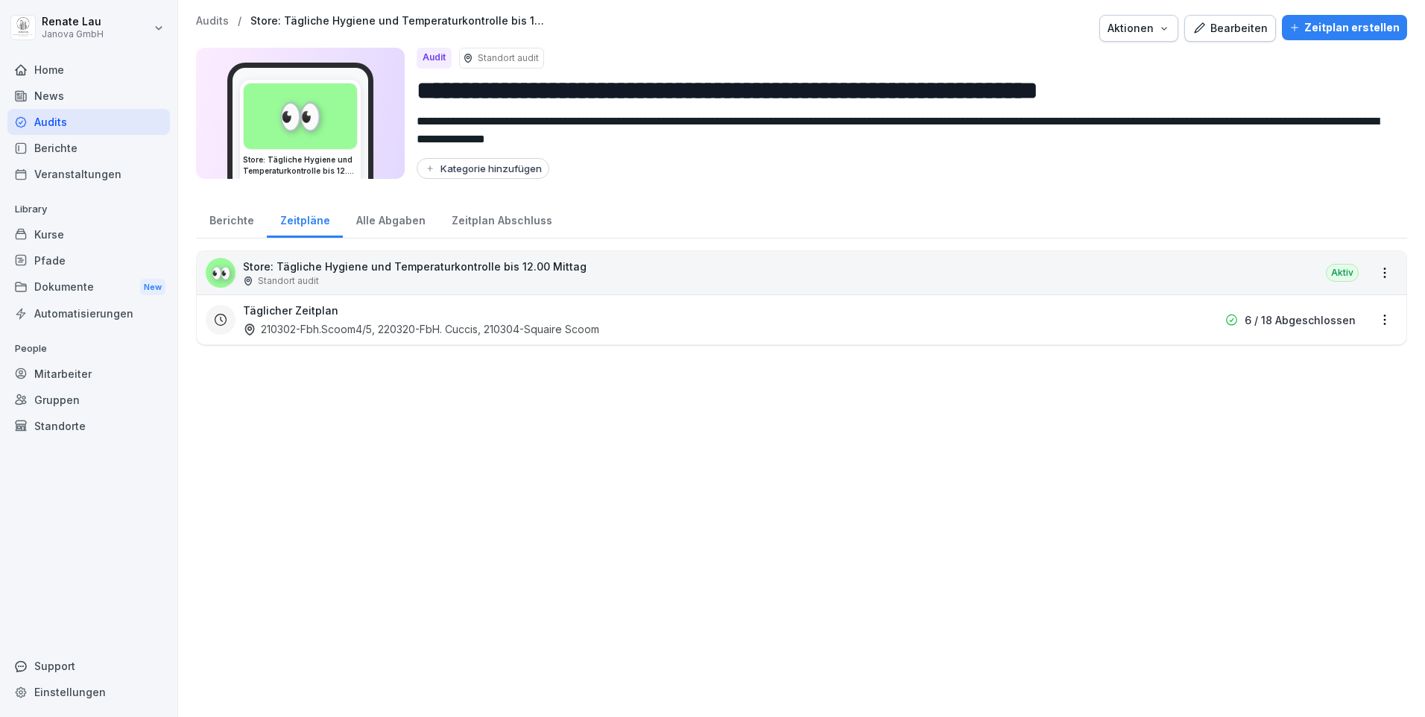
click at [386, 225] on div "Alle Abgaben" at bounding box center [390, 219] width 95 height 38
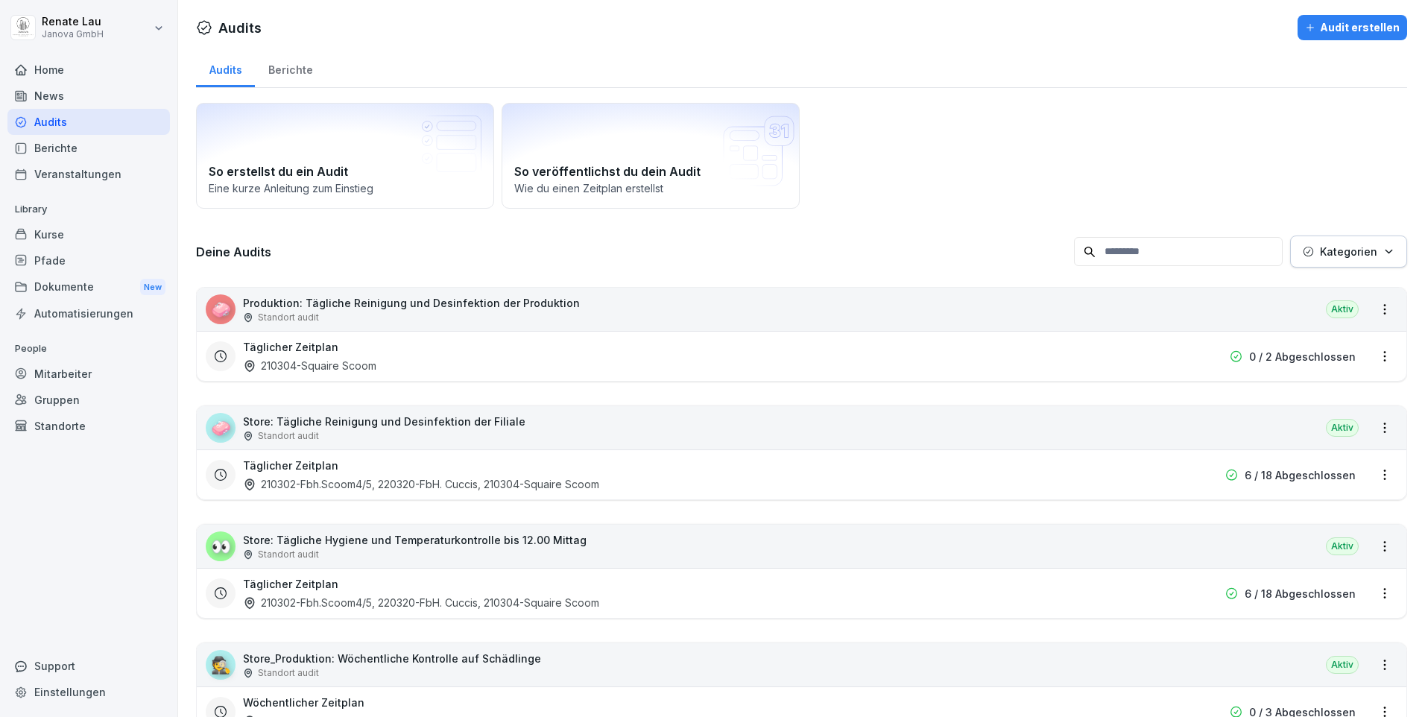
click at [352, 540] on p "Store: Tägliche Hygiene und Temperaturkontrolle bis 12.00 Mittag" at bounding box center [415, 540] width 344 height 16
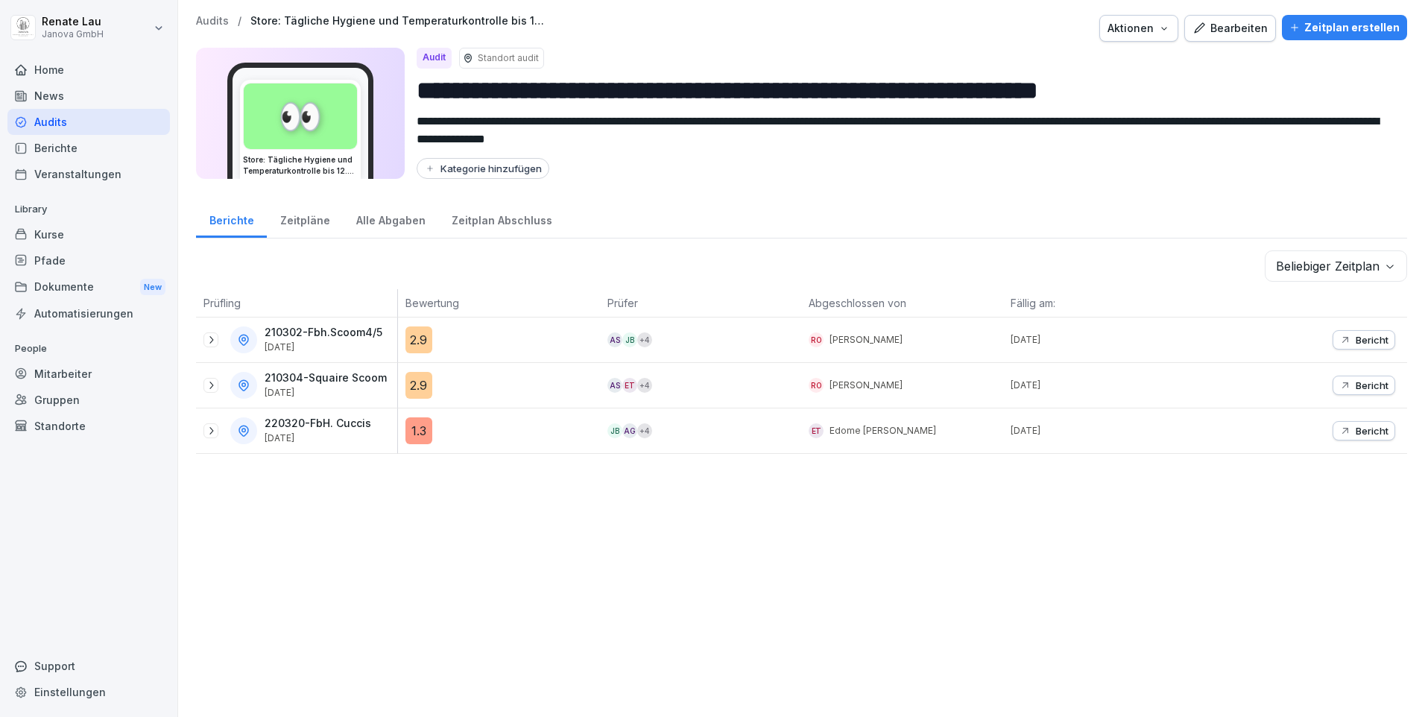
click at [89, 291] on div "Dokumente New" at bounding box center [88, 288] width 163 height 28
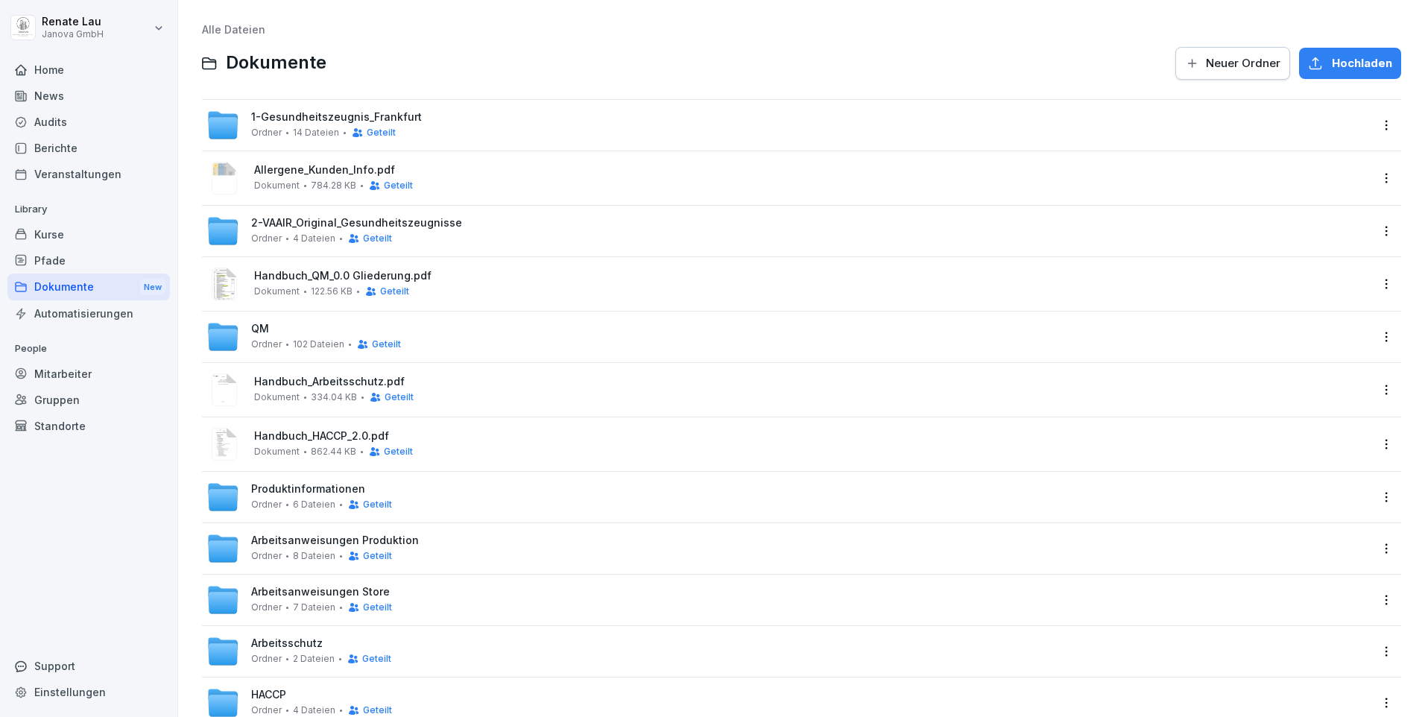
click at [321, 118] on span "1-Gesundheitszeugnis_Frankfurt" at bounding box center [336, 117] width 171 height 13
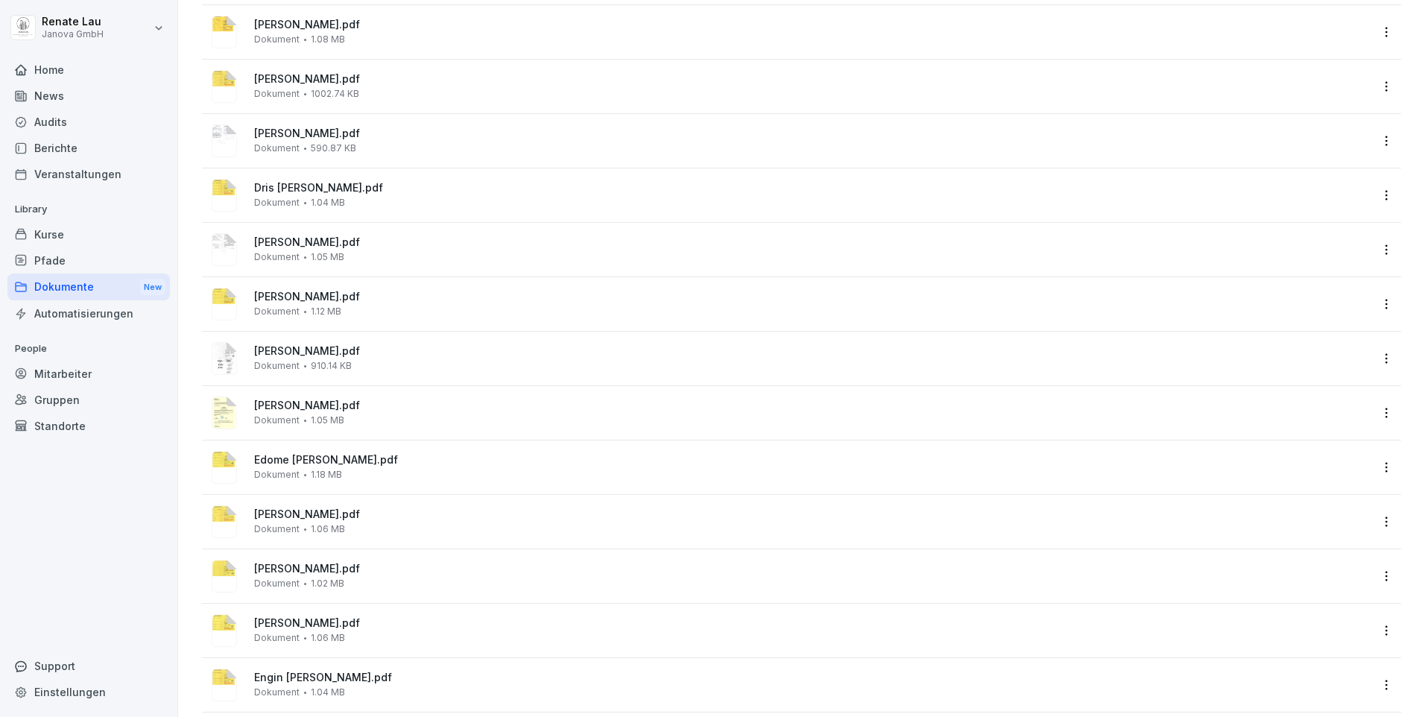
scroll to position [180, 0]
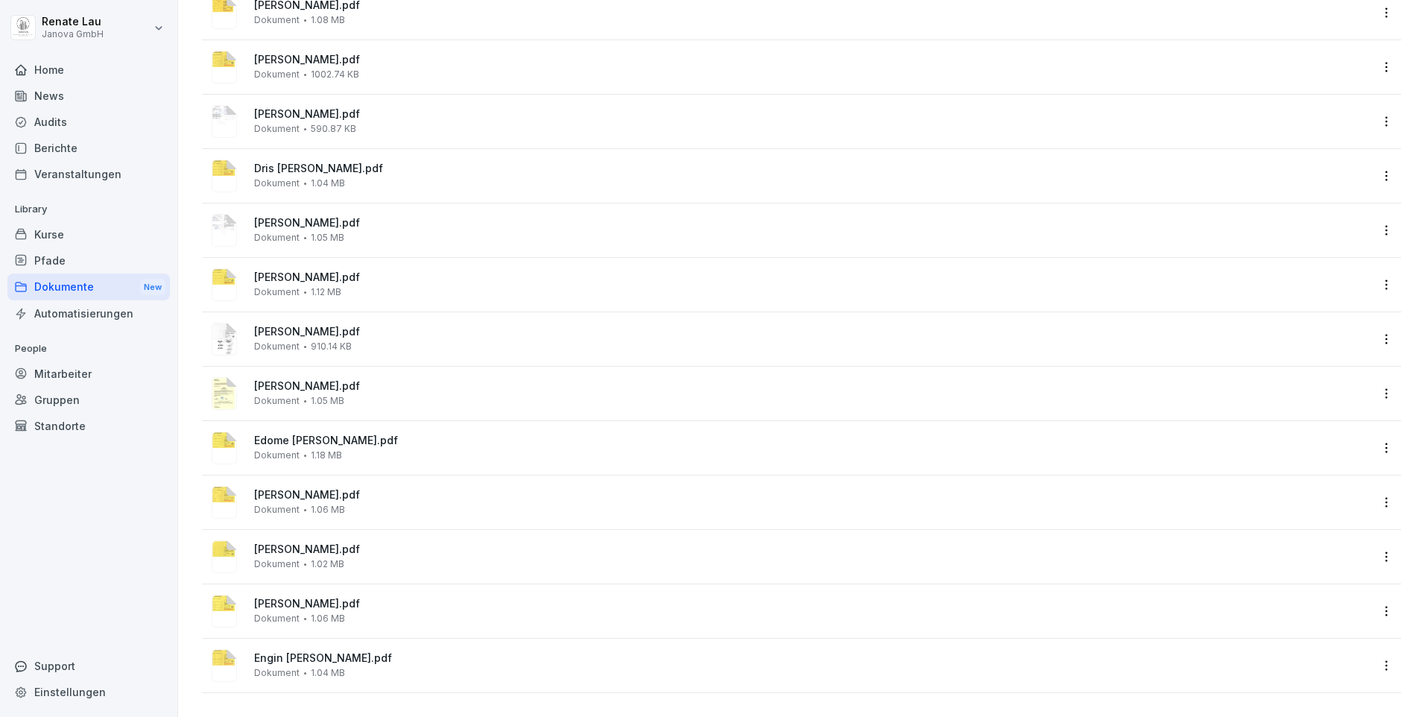
click at [305, 491] on div "[PERSON_NAME].pdf Dokument 1.06 MB" at bounding box center [812, 502] width 1116 height 26
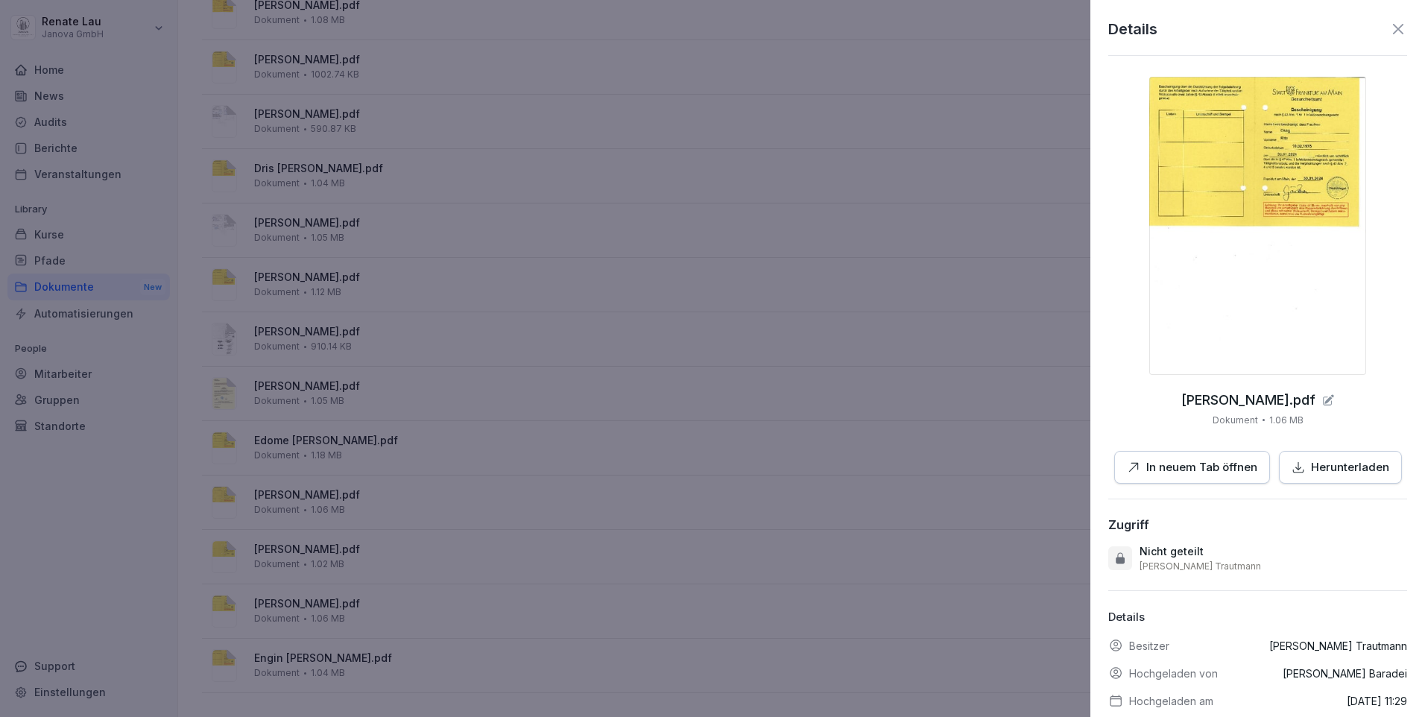
click at [1390, 34] on icon at bounding box center [1399, 29] width 18 height 18
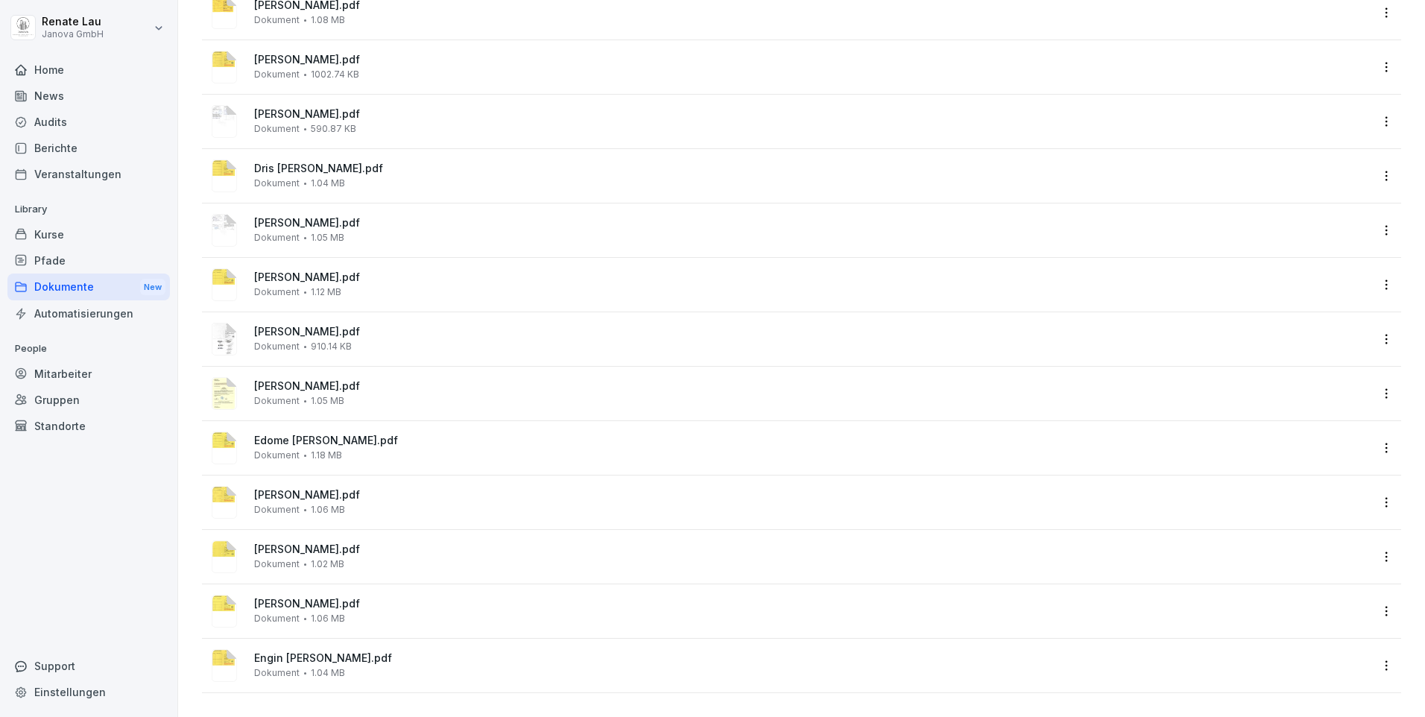
scroll to position [0, 0]
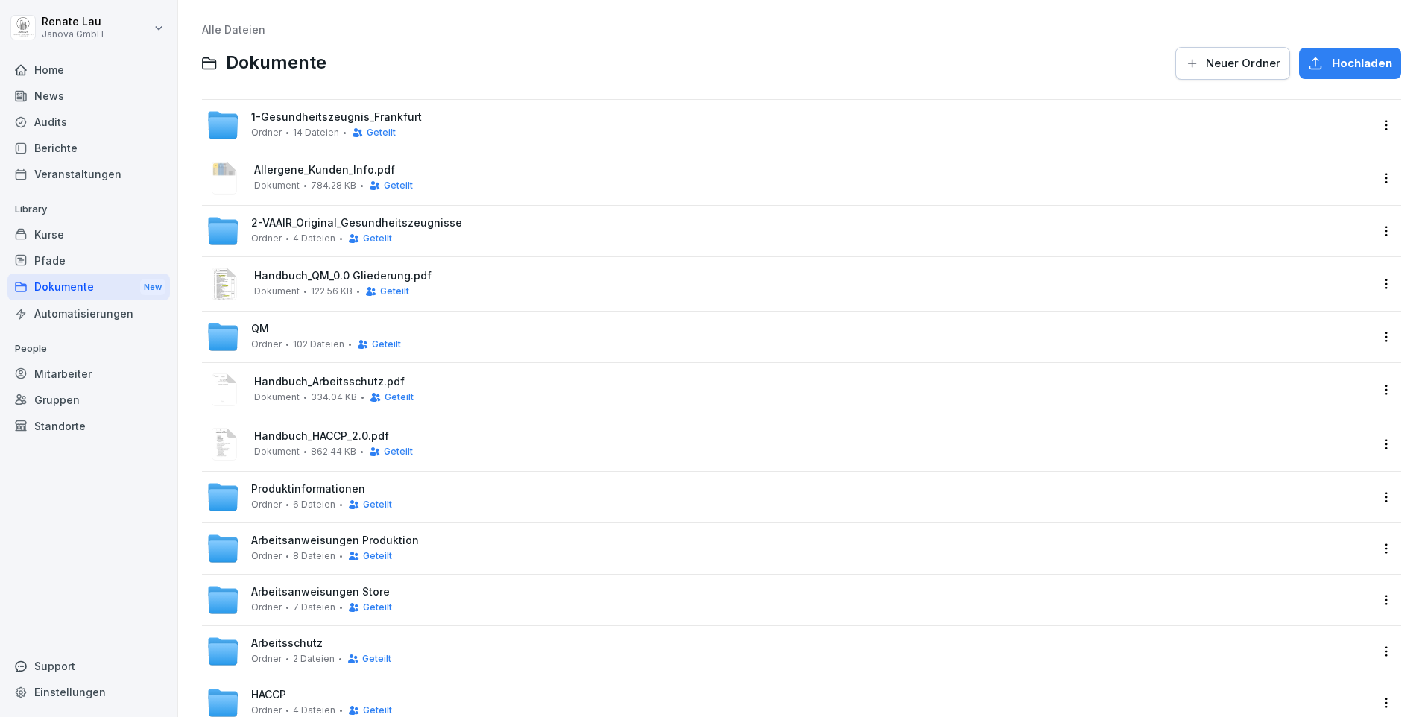
scroll to position [47, 0]
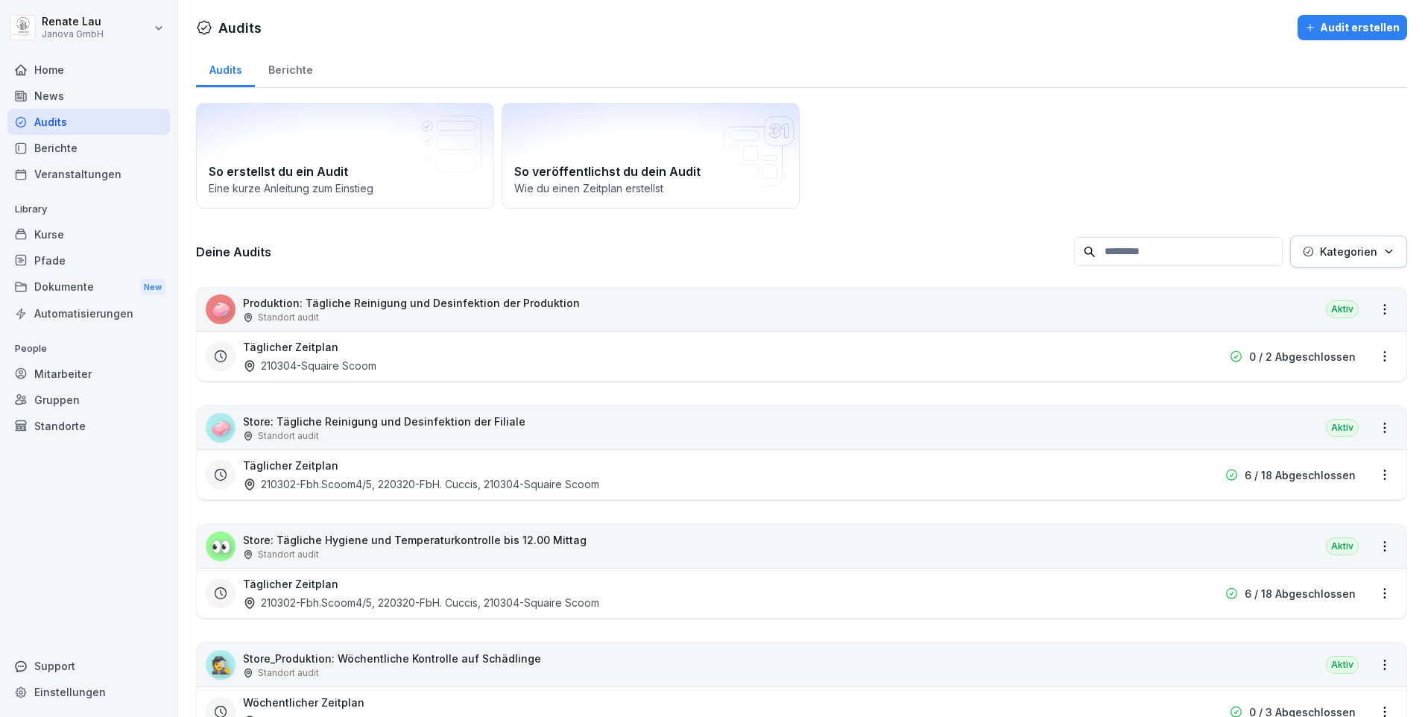
click at [70, 150] on div "Berichte" at bounding box center [88, 148] width 163 height 26
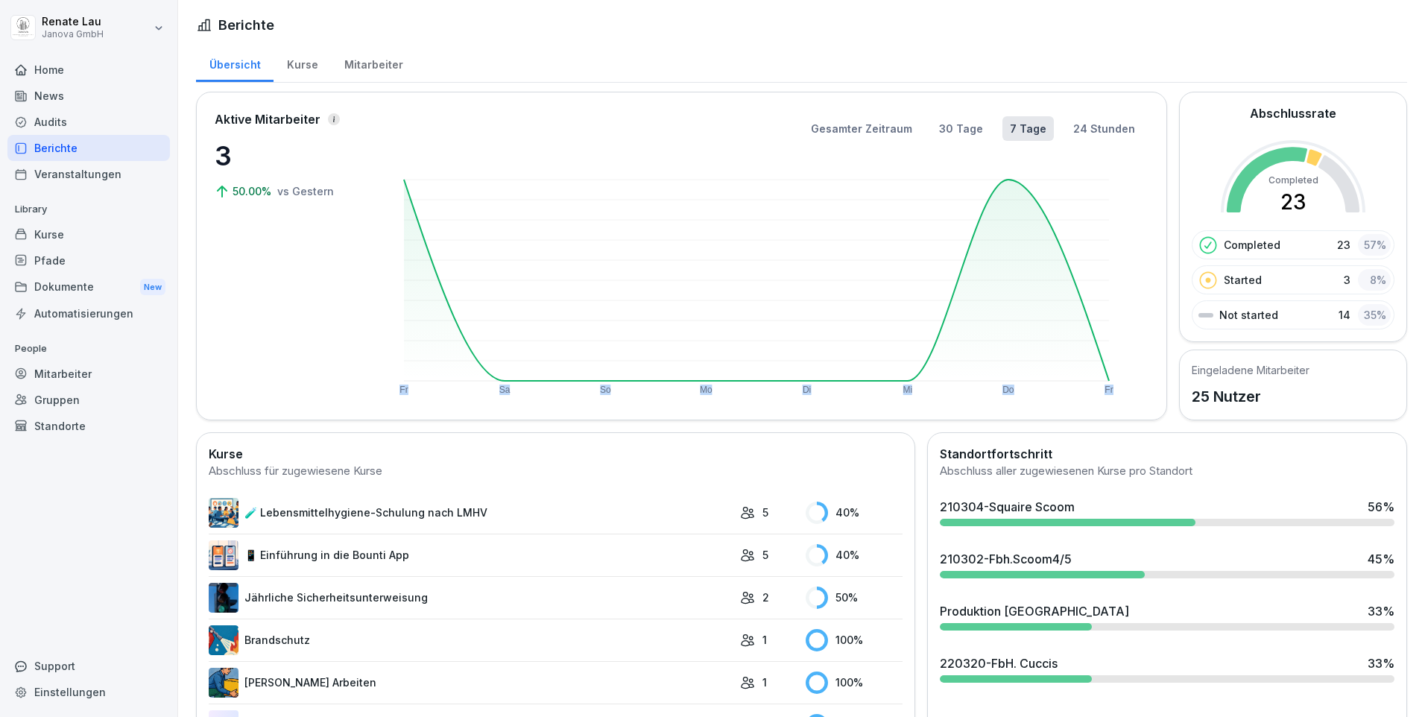
click at [1012, 180] on icon "Fr Sa So Mo Di Mi Do Fr" at bounding box center [757, 280] width 750 height 231
click at [1009, 179] on rect at bounding box center [757, 280] width 750 height 231
click at [44, 92] on div "News" at bounding box center [88, 96] width 163 height 26
click at [165, 31] on html "[PERSON_NAME] GmbH Home News Audits Berichte Veranstaltungen Library Kurse Pfad…" at bounding box center [712, 358] width 1425 height 717
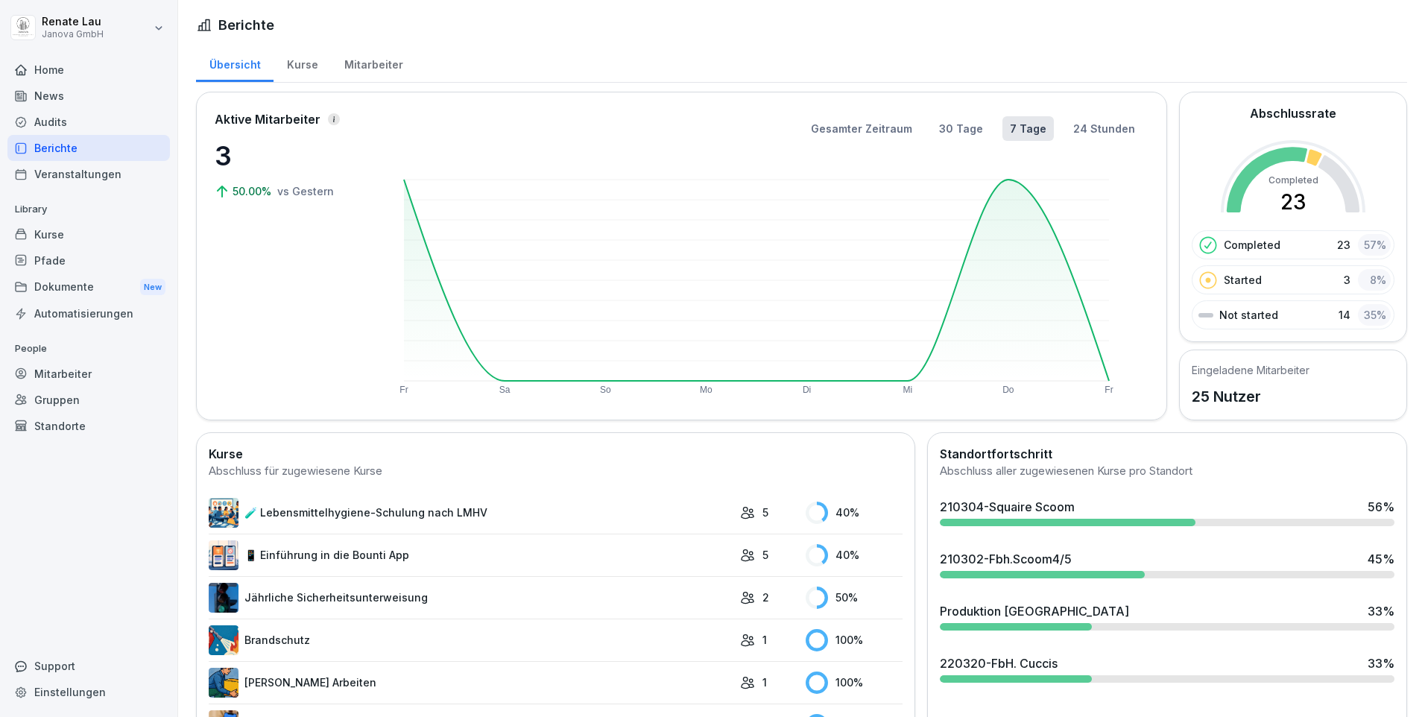
click at [163, 28] on html "[PERSON_NAME] GmbH Home News Audits Berichte Veranstaltungen Library Kurse Pfad…" at bounding box center [712, 358] width 1425 height 717
click at [99, 92] on div "Abmelden" at bounding box center [96, 95] width 148 height 28
